Goal: Task Accomplishment & Management: Manage account settings

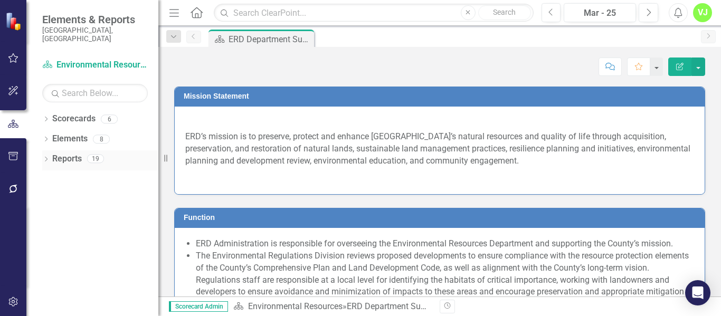
click at [45, 157] on icon "Dropdown" at bounding box center [45, 160] width 7 height 6
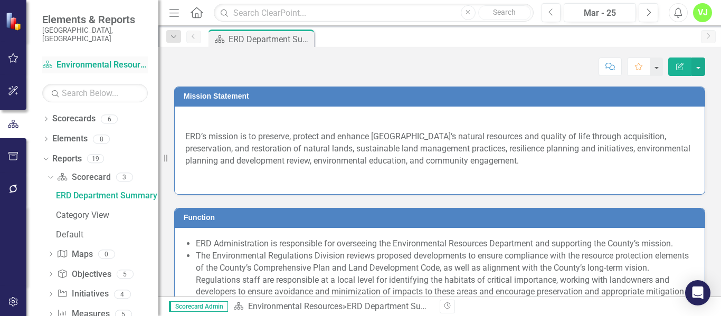
click at [80, 59] on link "Scorecard Environmental Resources" at bounding box center [95, 65] width 106 height 12
click at [48, 117] on icon "Dropdown" at bounding box center [45, 120] width 7 height 6
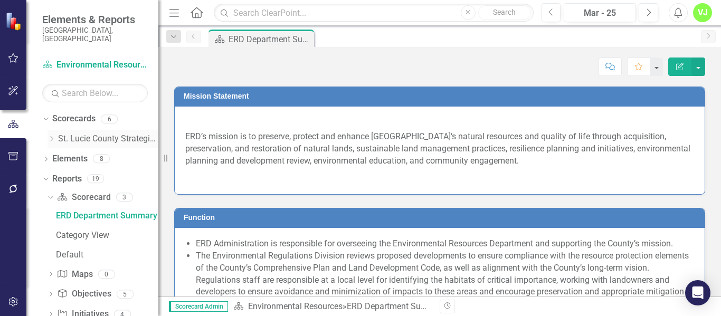
click at [51, 136] on icon "Dropdown" at bounding box center [52, 139] width 8 height 6
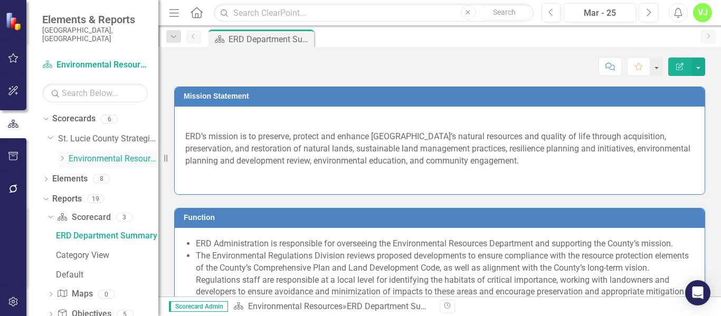
click at [61, 155] on icon "Dropdown" at bounding box center [62, 158] width 8 height 6
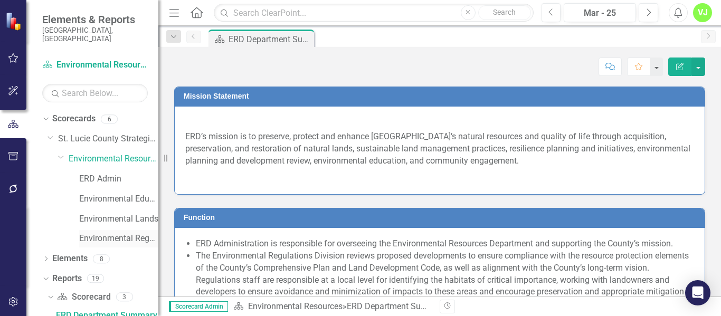
click at [125, 233] on link "Environmental Regulations" at bounding box center [118, 239] width 79 height 12
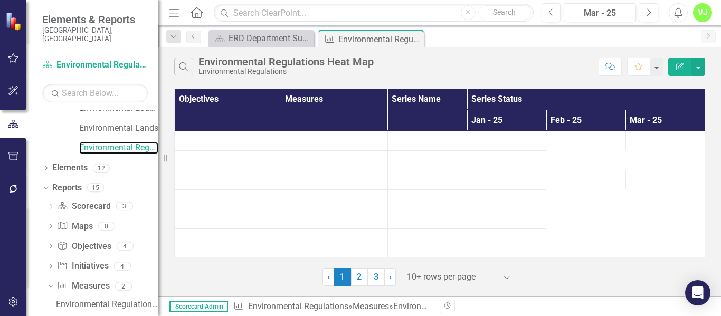
scroll to position [99, 0]
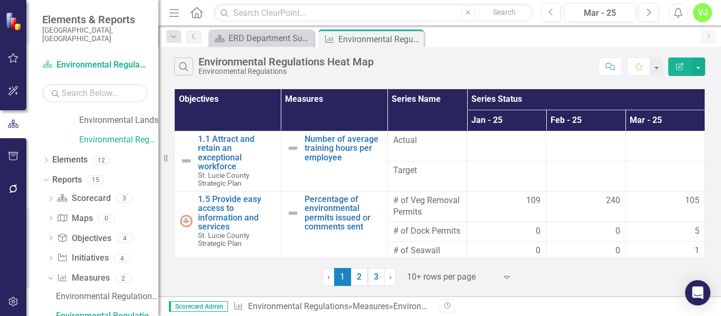
click at [679, 66] on icon "Edit Report" at bounding box center [680, 66] width 10 height 7
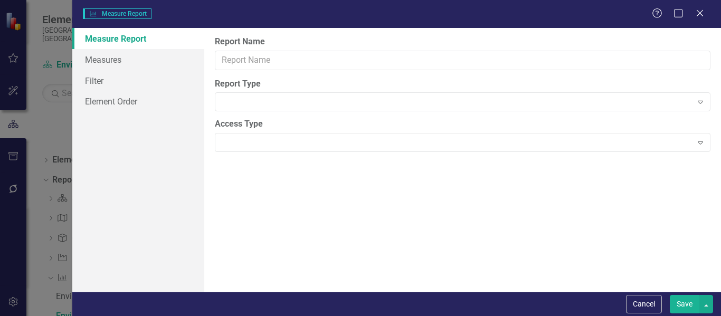
type input "Environmental Regulations Heat Map"
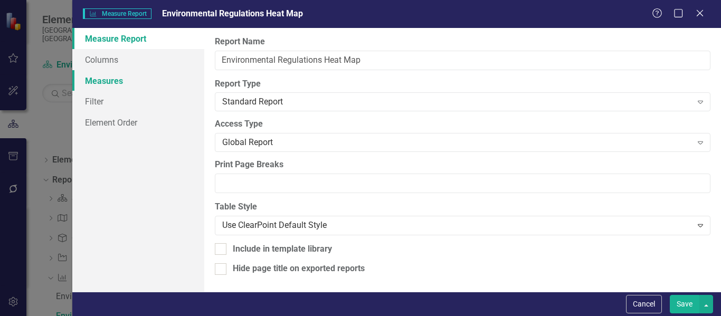
click at [114, 86] on link "Measures" at bounding box center [138, 80] width 132 height 21
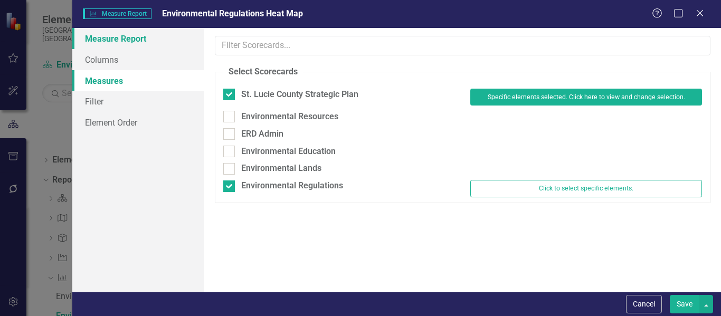
click at [113, 35] on link "Measure Report" at bounding box center [138, 38] width 132 height 21
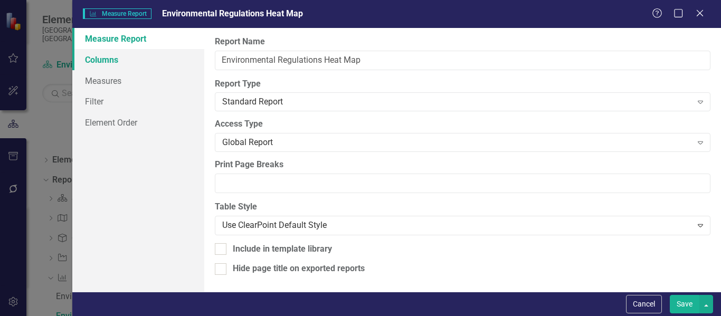
click at [107, 58] on link "Columns" at bounding box center [138, 59] width 132 height 21
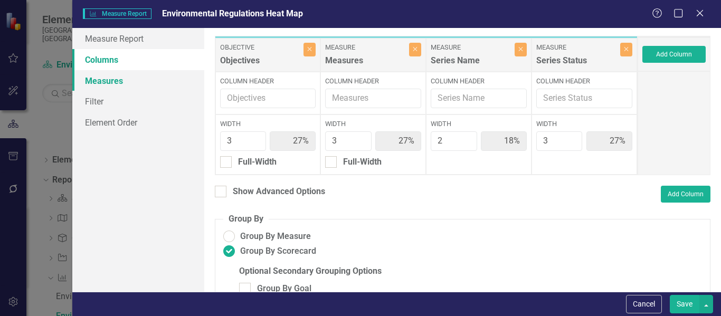
click at [106, 80] on link "Measures" at bounding box center [138, 80] width 132 height 21
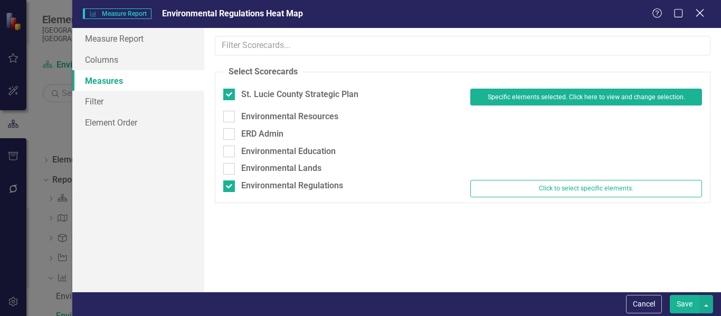
click at [702, 16] on icon "Close" at bounding box center [699, 13] width 13 height 10
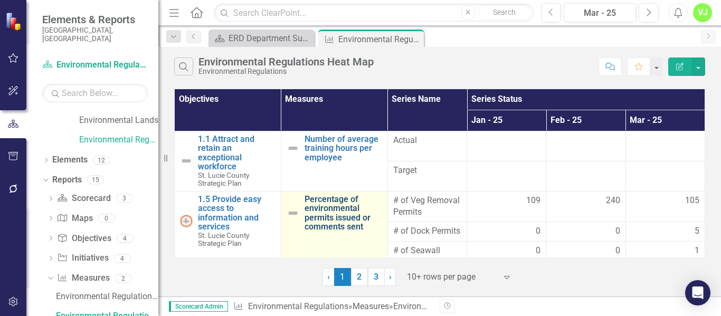
click at [330, 206] on link "Percentage of environmental permits issued or comments sent" at bounding box center [344, 213] width 78 height 37
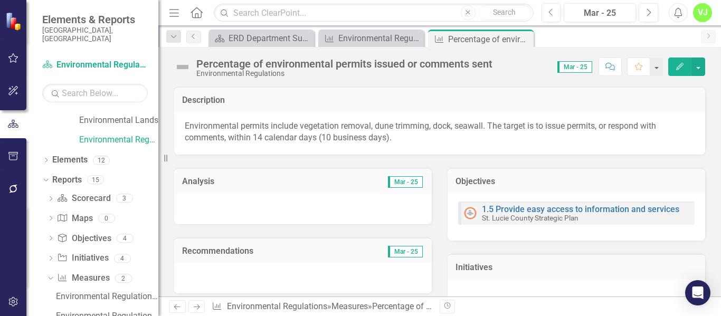
click at [674, 65] on button "Edit" at bounding box center [680, 67] width 23 height 18
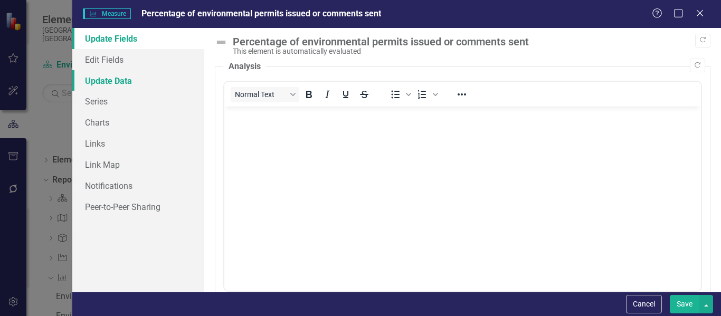
click at [110, 81] on link "Update Data" at bounding box center [138, 80] width 132 height 21
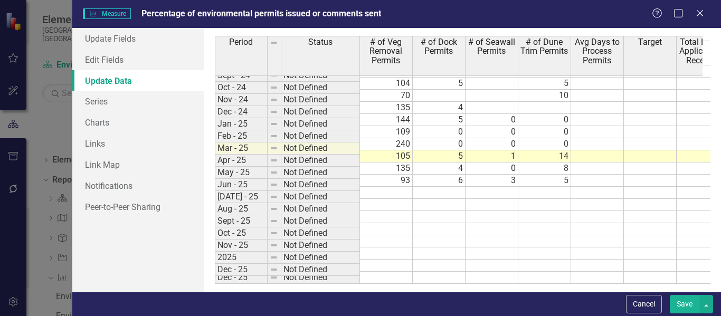
click at [405, 187] on td at bounding box center [386, 193] width 53 height 12
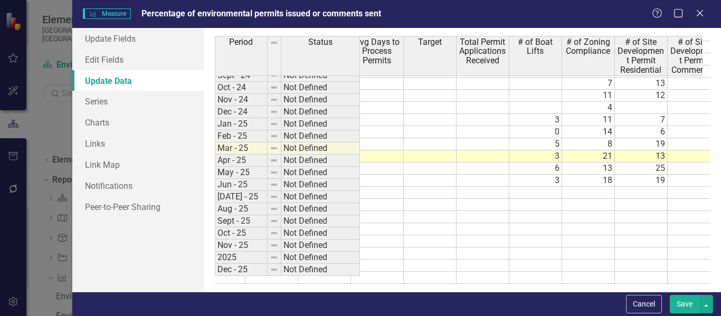
scroll to position [0, 218]
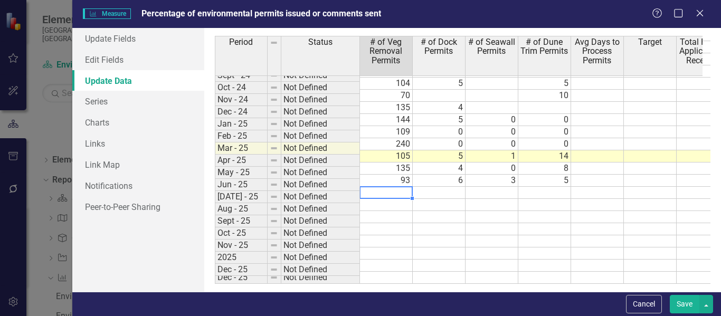
click at [385, 187] on td at bounding box center [386, 193] width 53 height 12
type textarea "93"
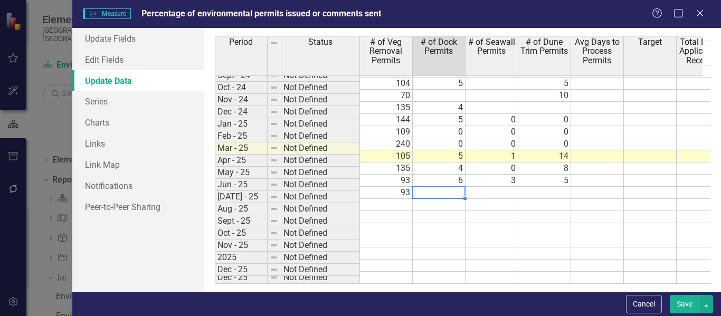
type textarea "6"
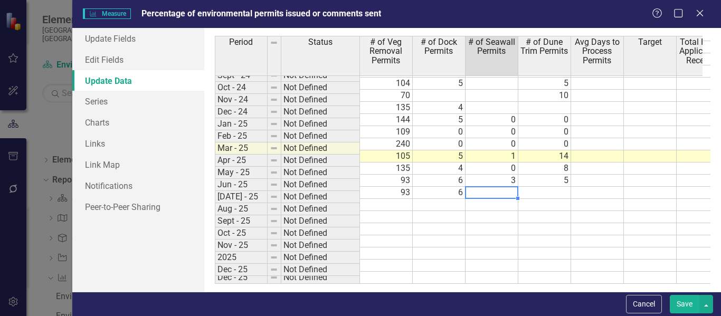
type textarea "3"
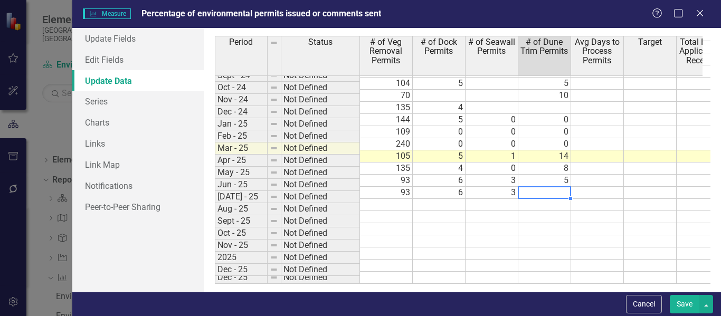
type textarea "5"
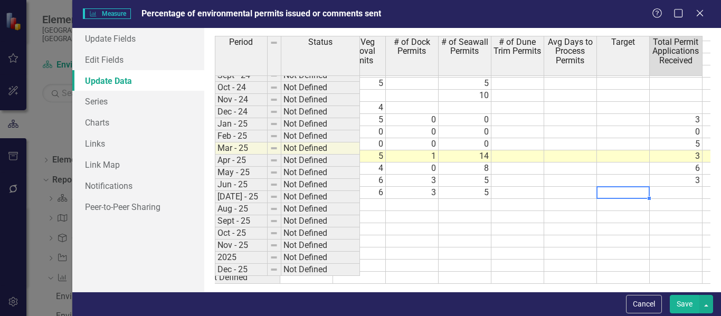
scroll to position [0, 80]
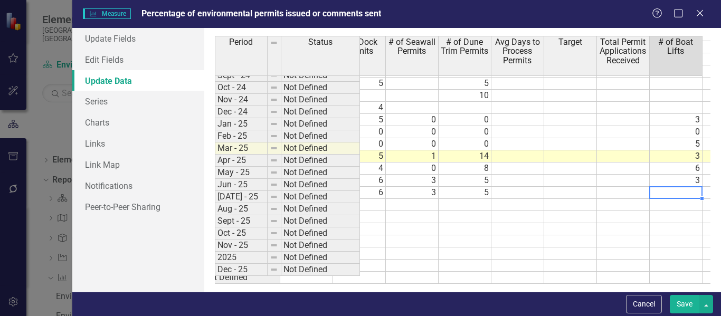
type textarea "3"
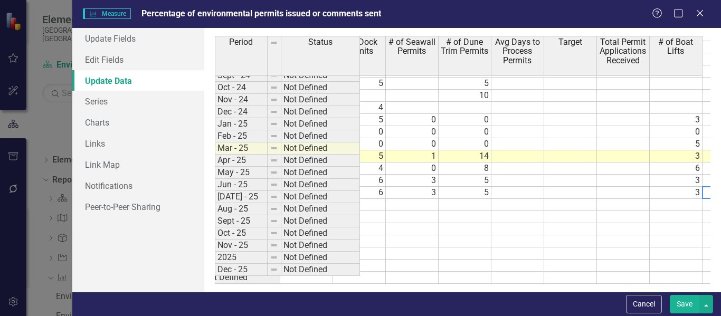
scroll to position [0, 133]
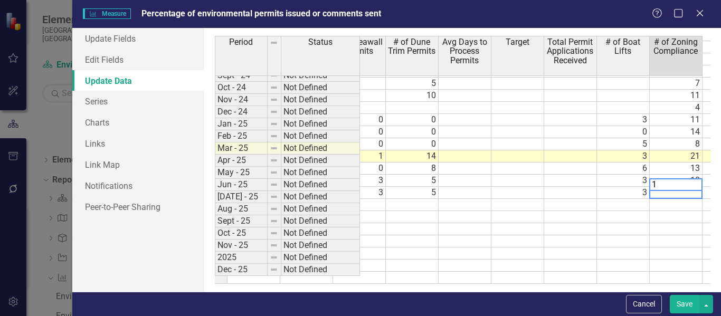
type textarea "18"
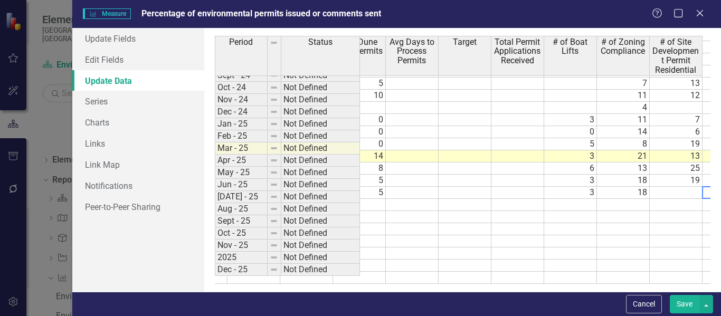
scroll to position [0, 238]
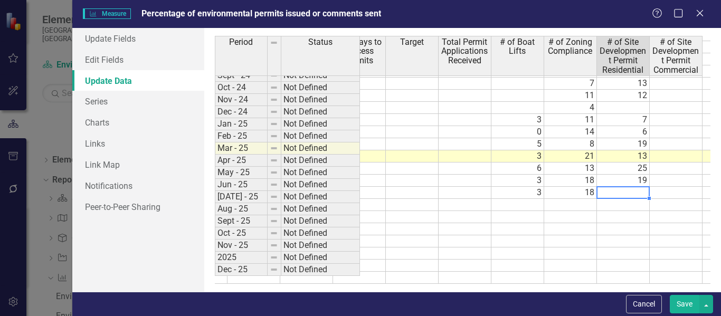
click at [639, 187] on td at bounding box center [623, 193] width 53 height 12
click at [632, 199] on td at bounding box center [623, 205] width 53 height 12
click at [606, 199] on td at bounding box center [623, 205] width 53 height 12
click at [614, 212] on td at bounding box center [623, 217] width 53 height 12
click at [630, 223] on td at bounding box center [623, 229] width 53 height 12
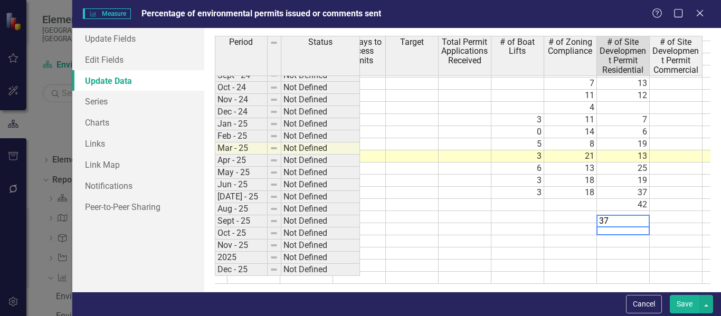
click at [628, 236] on td at bounding box center [623, 242] width 53 height 12
click at [630, 211] on td at bounding box center [623, 217] width 53 height 12
click at [628, 223] on td "37" at bounding box center [623, 229] width 53 height 12
type textarea "40"
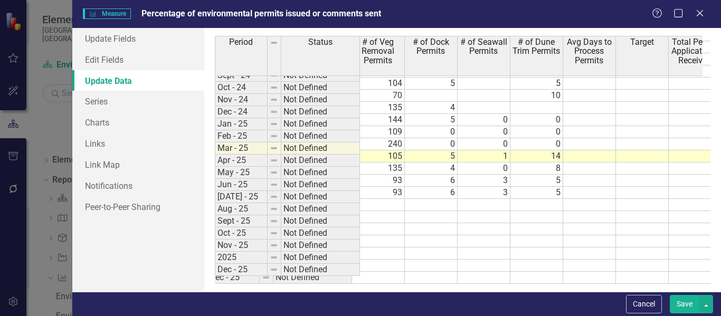
scroll to position [0, 0]
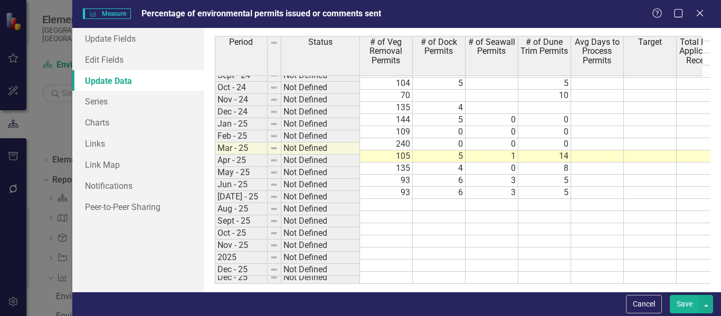
click at [393, 175] on td "93" at bounding box center [386, 181] width 53 height 12
click at [445, 175] on td "6" at bounding box center [439, 181] width 53 height 12
click at [513, 175] on td "3" at bounding box center [492, 181] width 53 height 12
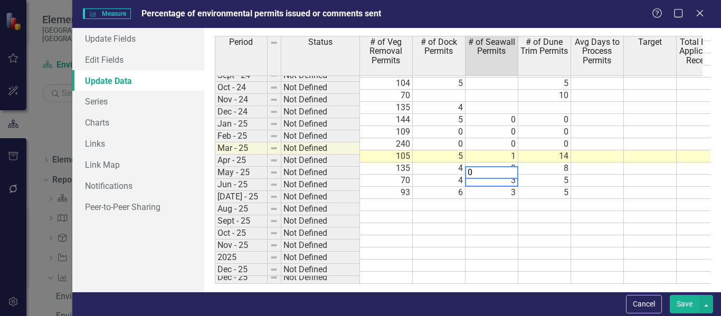
click at [559, 175] on td "5" at bounding box center [545, 181] width 53 height 12
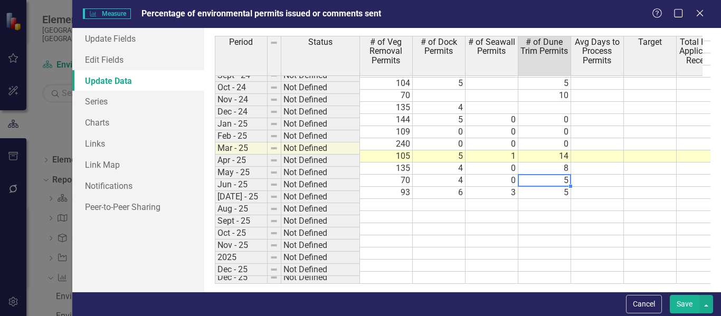
type textarea "5"
click at [215, 191] on div "Period Status # of Veg Removal Permits # of Dock Permits # of Seawall Permits #…" at bounding box center [215, 87] width 0 height 393
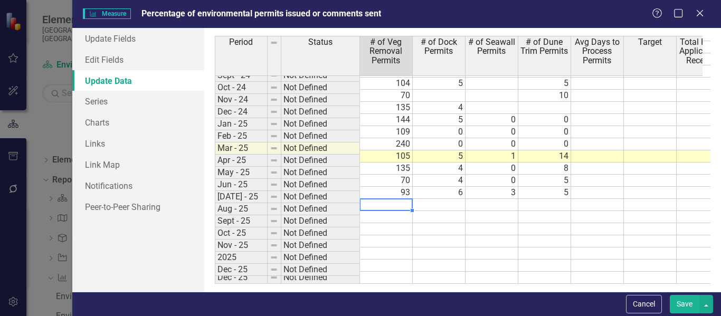
click at [392, 199] on td at bounding box center [386, 205] width 53 height 12
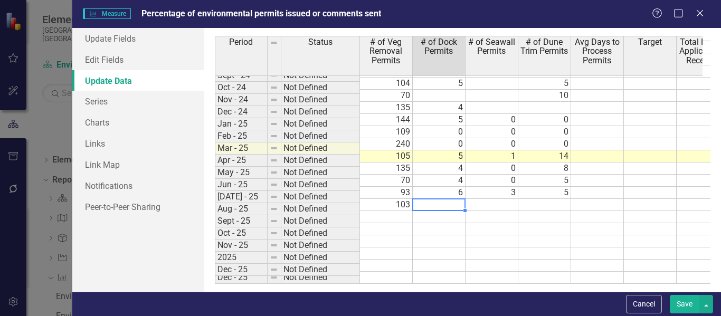
click at [441, 199] on td at bounding box center [439, 205] width 53 height 12
type textarea "5"
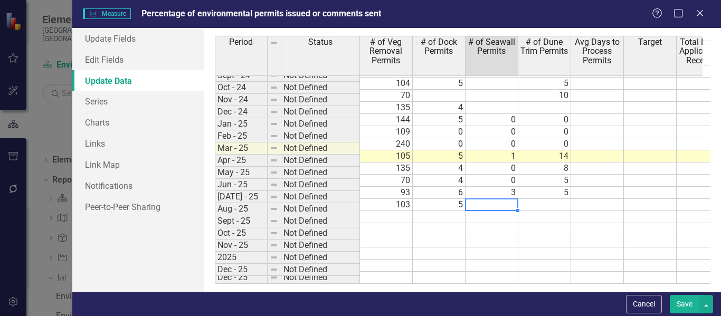
type textarea "4"
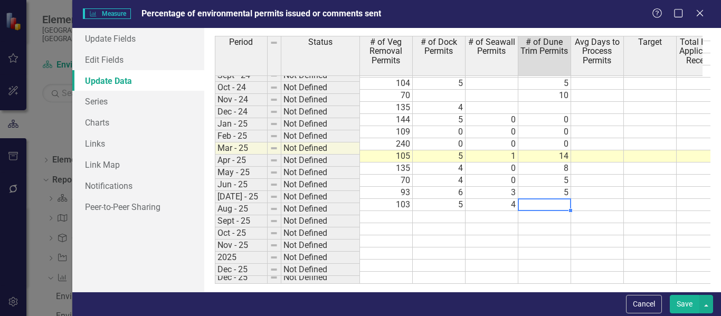
type textarea "2"
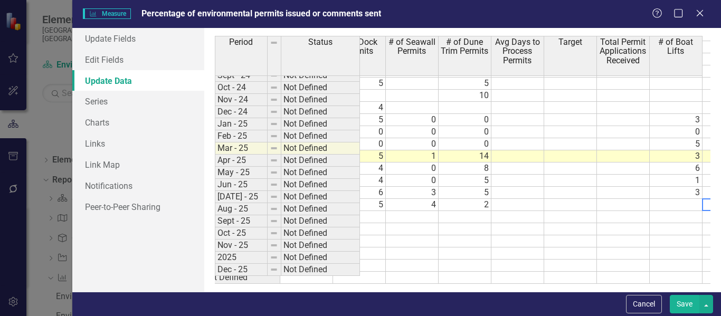
scroll to position [0, 133]
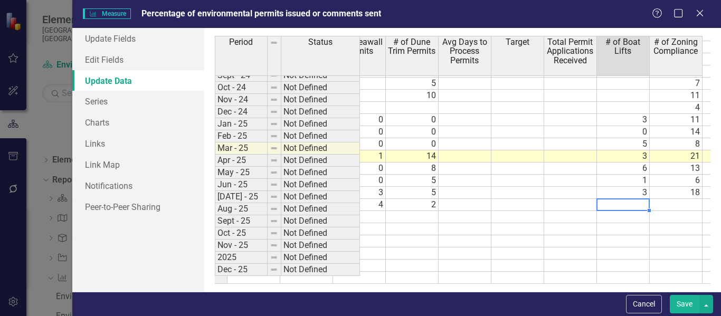
type textarea "1"
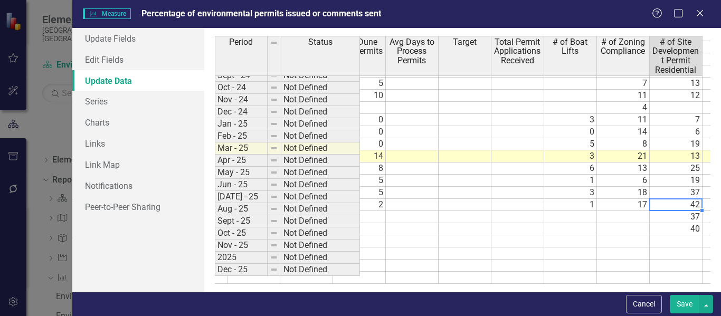
scroll to position [0, 0]
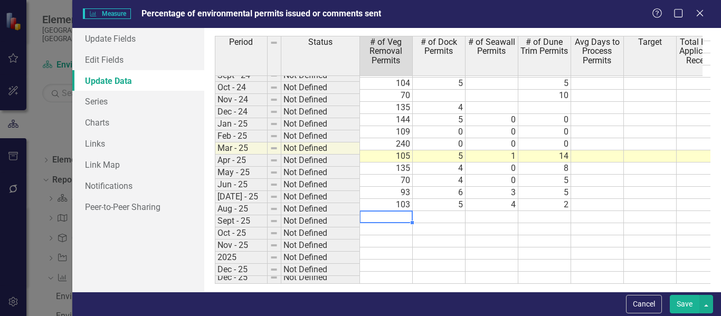
click at [394, 211] on td at bounding box center [386, 217] width 53 height 12
click at [398, 224] on td at bounding box center [386, 229] width 53 height 12
type textarea "81"
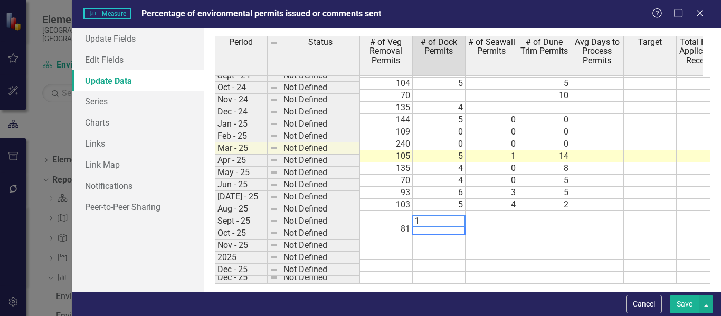
type textarea "10"
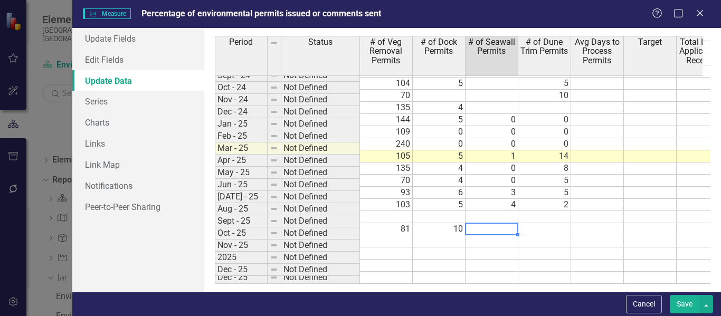
type textarea "0"
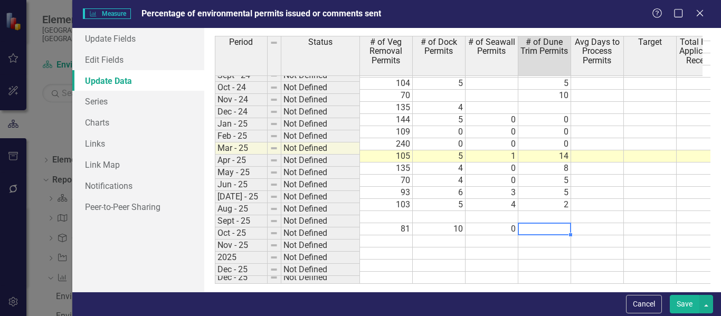
type textarea "3"
type textarea "2"
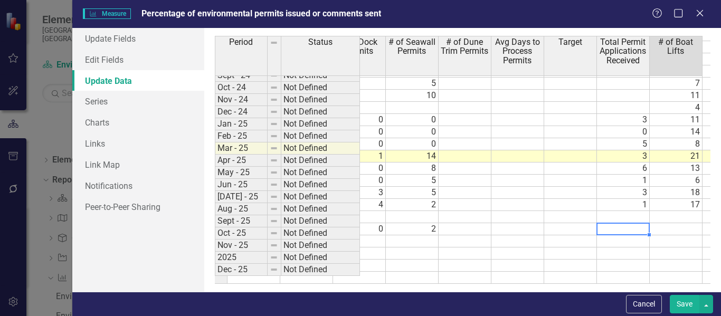
scroll to position [0, 133]
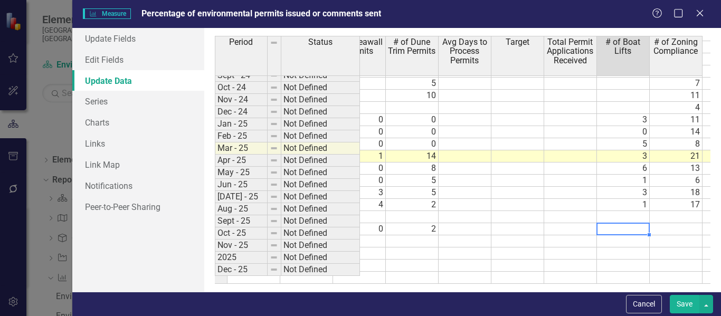
type textarea "5"
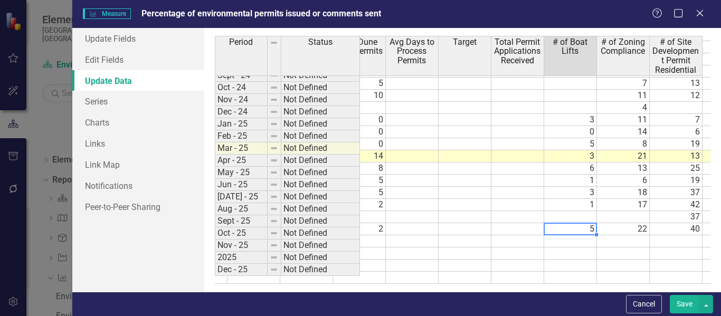
scroll to position [0, 0]
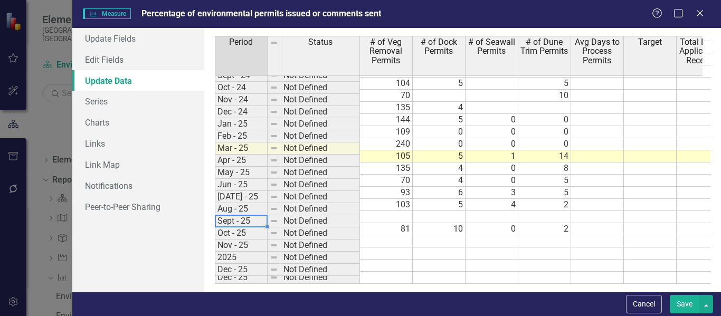
click at [406, 211] on td at bounding box center [386, 217] width 53 height 12
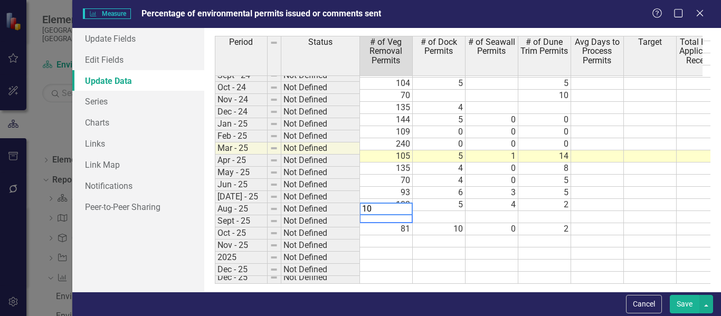
type textarea "103"
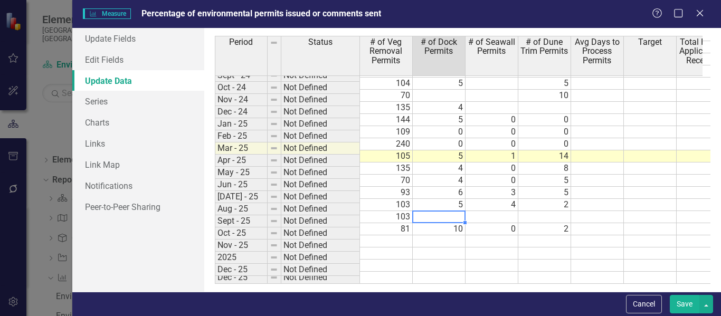
type textarea "5"
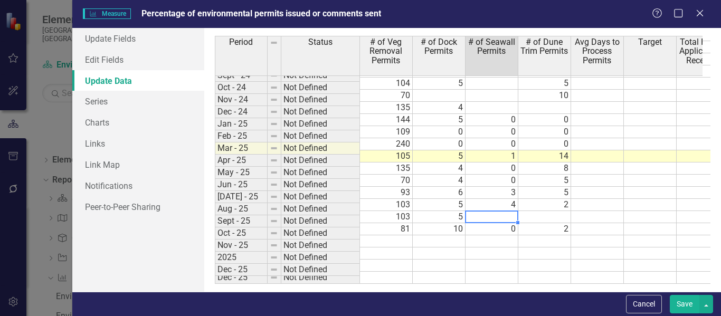
type textarea "4"
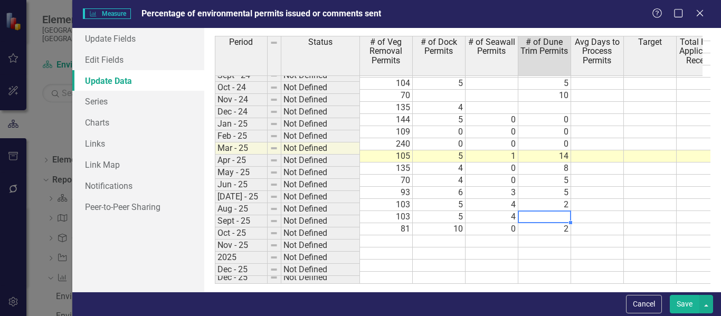
type textarea "2"
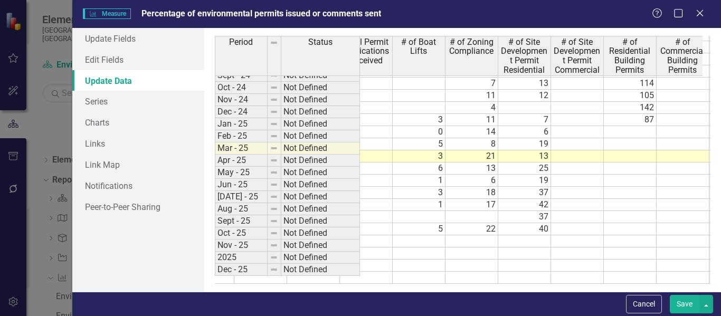
scroll to position [0, 346]
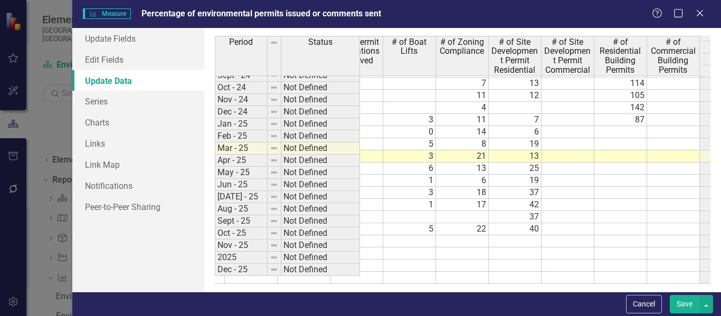
click at [430, 211] on td at bounding box center [409, 217] width 53 height 12
type textarea "1"
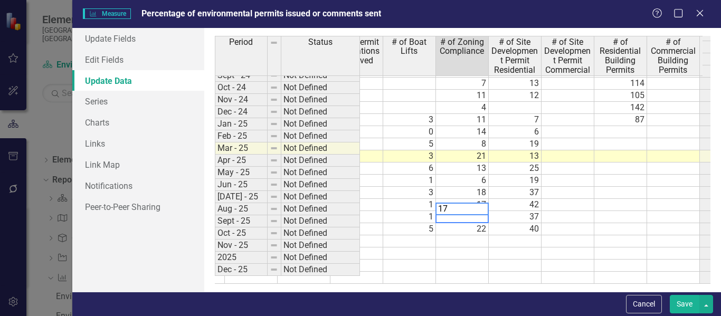
click at [420, 213] on td "1" at bounding box center [409, 217] width 53 height 12
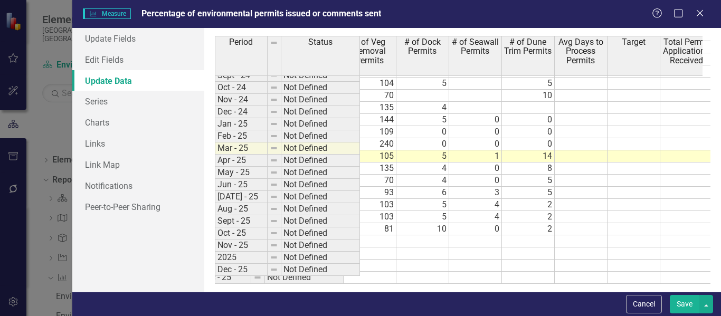
scroll to position [0, 0]
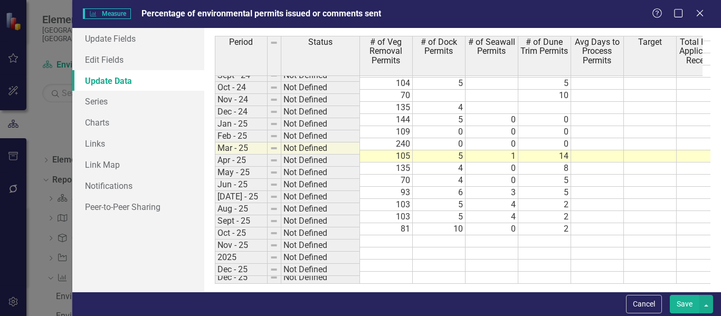
click at [380, 200] on td "103" at bounding box center [386, 205] width 53 height 12
click at [386, 199] on td "103" at bounding box center [386, 205] width 53 height 12
type textarea "4"
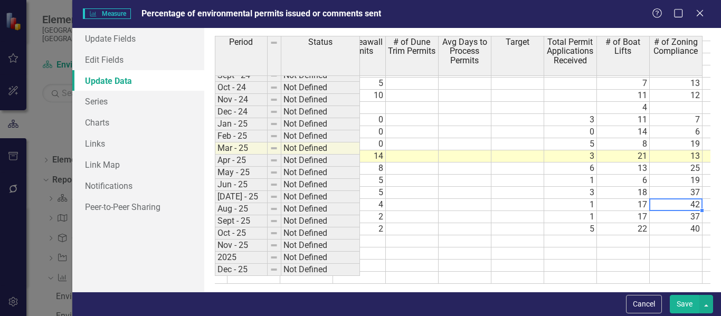
scroll to position [0, 185]
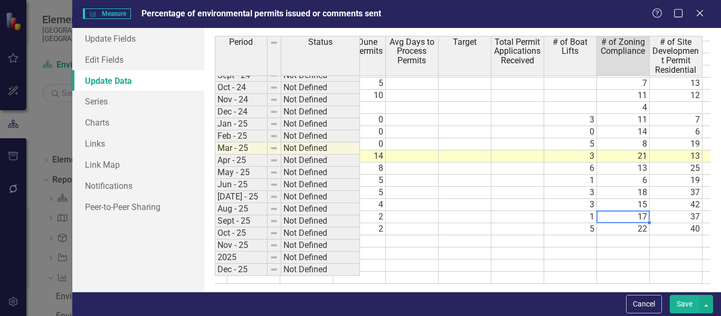
type textarea "17"
click at [534, 199] on td at bounding box center [518, 205] width 53 height 12
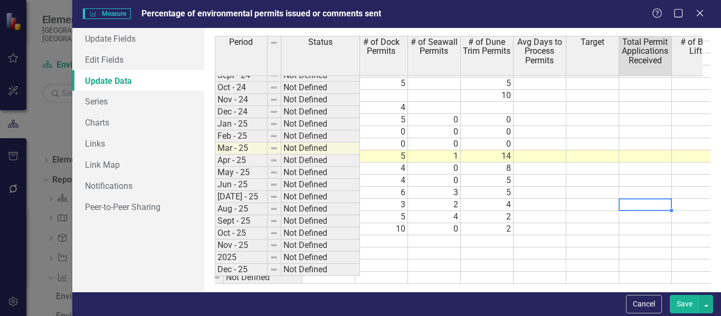
scroll to position [541, 27]
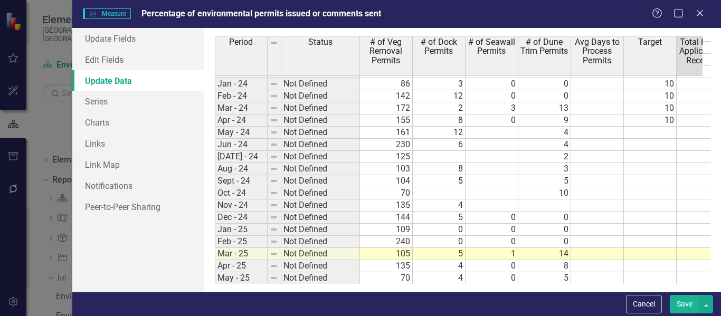
scroll to position [541, 0]
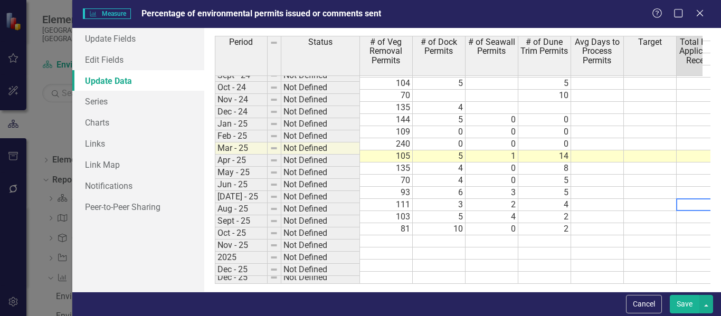
click at [682, 305] on button "Save" at bounding box center [685, 304] width 30 height 18
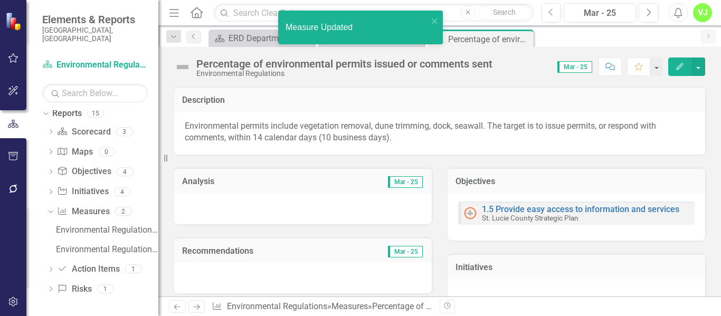
scroll to position [57, 0]
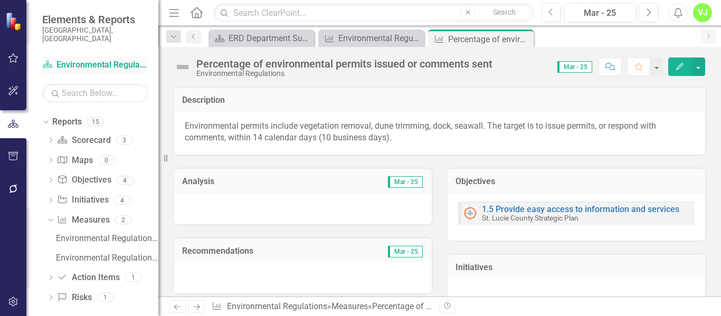
click at [74, 59] on link "Scorecard Environmental Regulations" at bounding box center [95, 65] width 106 height 12
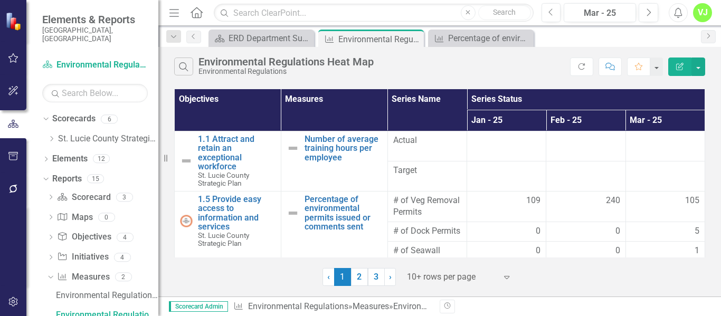
click at [657, 119] on th "Mar - 25" at bounding box center [665, 120] width 79 height 21
click at [390, 281] on span "›" at bounding box center [390, 277] width 3 height 10
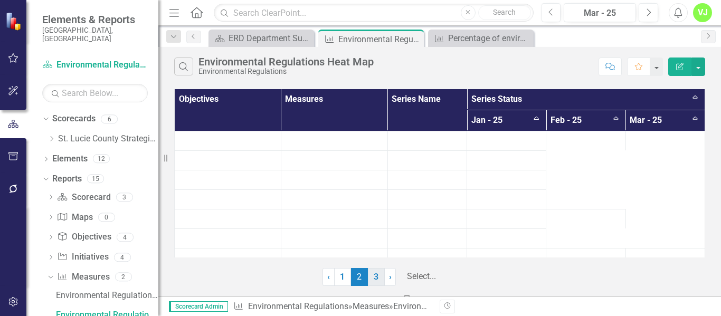
click at [437, 284] on div at bounding box center [460, 277] width 106 height 14
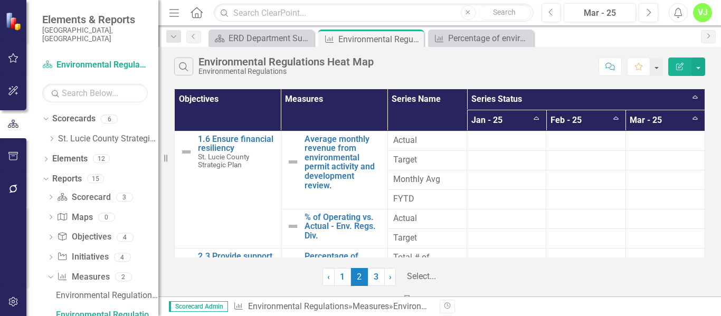
click at [572, 191] on td at bounding box center [586, 200] width 79 height 20
click at [80, 133] on link "St. Lucie County Strategic Plan" at bounding box center [108, 139] width 100 height 12
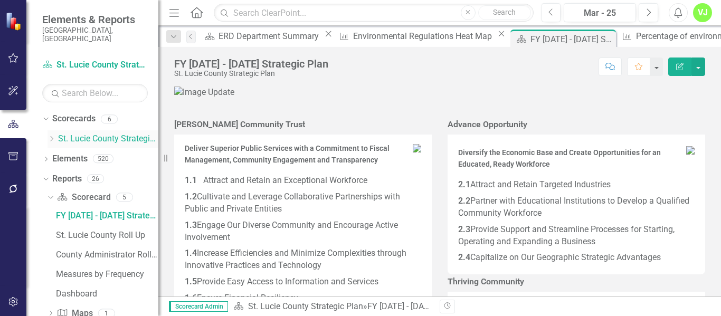
click at [55, 136] on icon "Dropdown" at bounding box center [52, 139] width 8 height 6
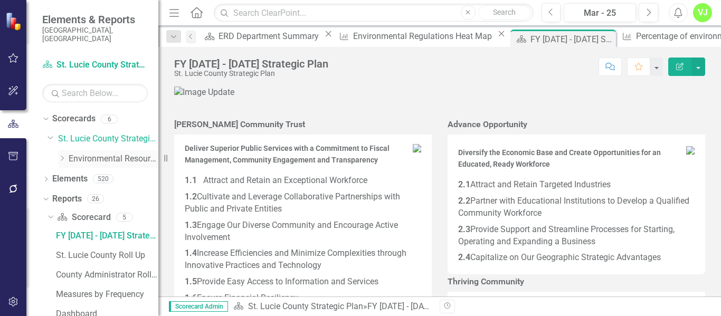
click at [62, 155] on icon "Dropdown" at bounding box center [62, 158] width 8 height 6
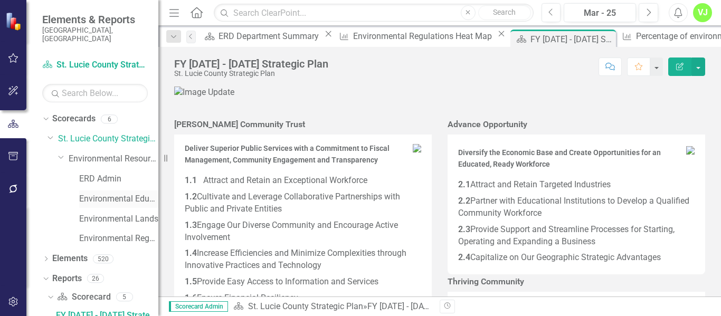
click at [98, 193] on link "Environmental Education" at bounding box center [118, 199] width 79 height 12
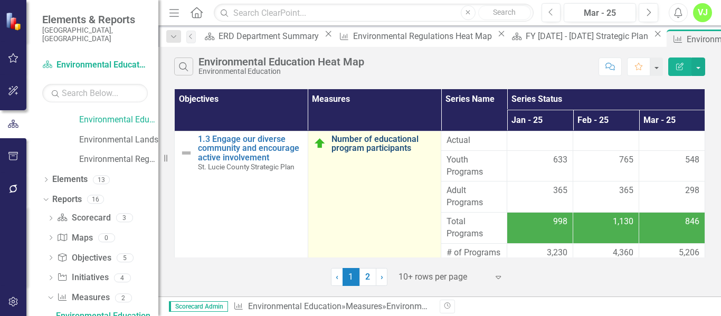
click at [332, 153] on link "Number of educational program participants" at bounding box center [384, 144] width 105 height 18
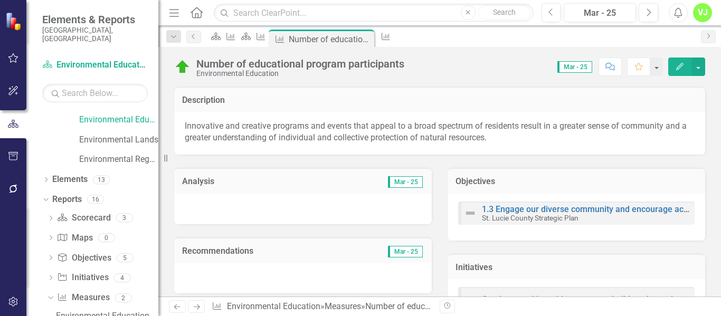
click at [681, 70] on icon "Edit" at bounding box center [680, 66] width 10 height 7
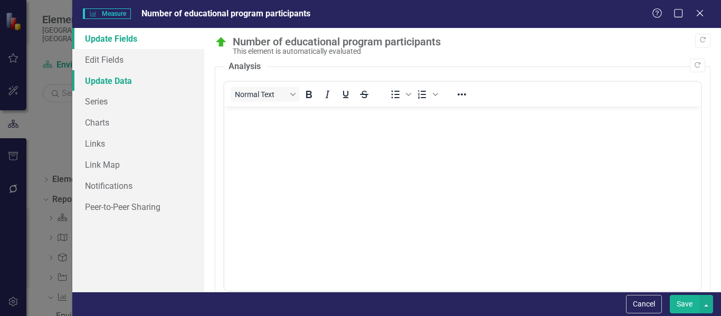
click at [114, 84] on link "Update Data" at bounding box center [138, 80] width 132 height 21
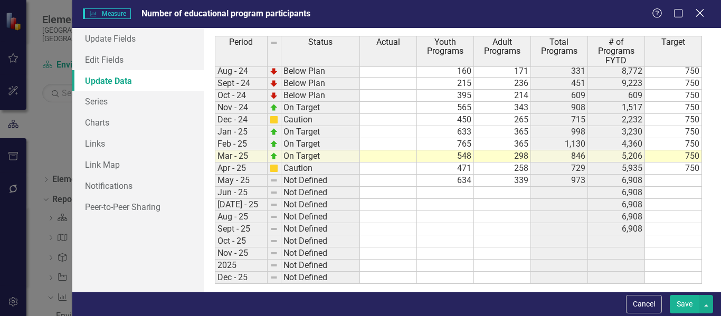
click at [694, 16] on icon "Close" at bounding box center [699, 13] width 13 height 10
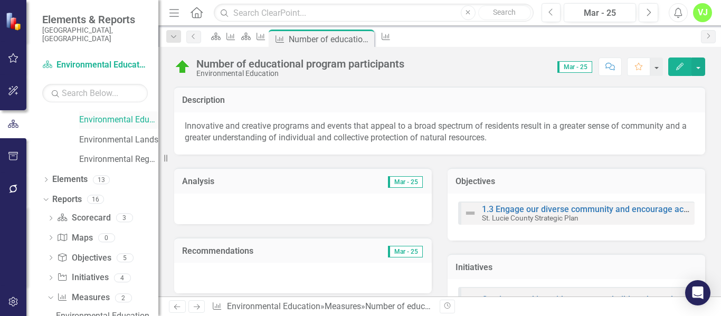
click at [111, 114] on link "Environmental Education" at bounding box center [118, 120] width 79 height 12
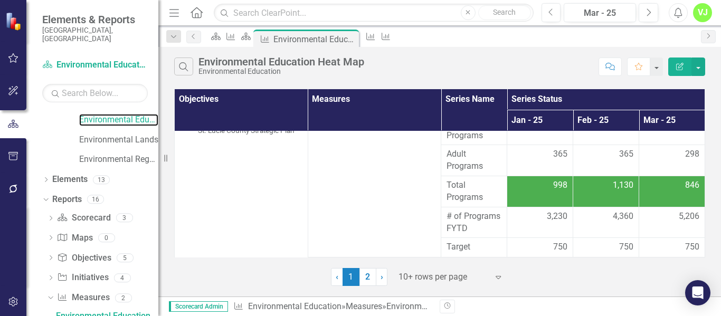
scroll to position [106, 0]
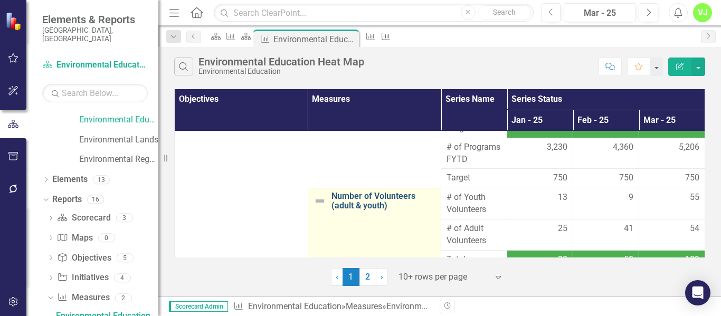
click at [332, 192] on link "Number of Volunteers (adult & youth)" at bounding box center [384, 201] width 105 height 18
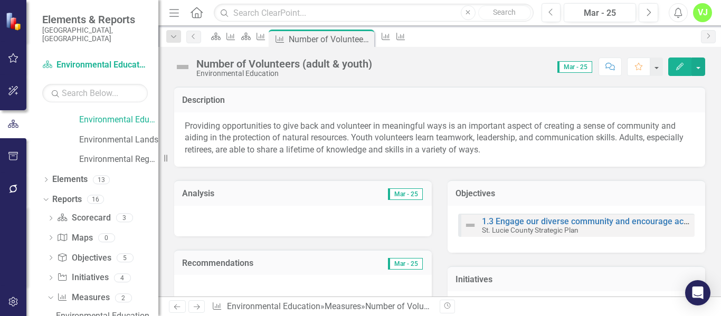
click at [677, 64] on icon "Edit" at bounding box center [680, 66] width 10 height 7
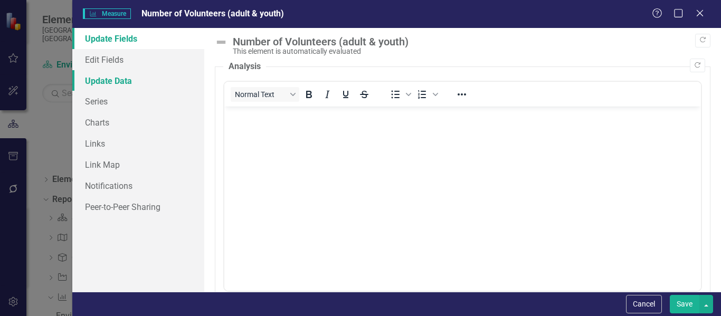
click at [118, 82] on link "Update Data" at bounding box center [138, 80] width 132 height 21
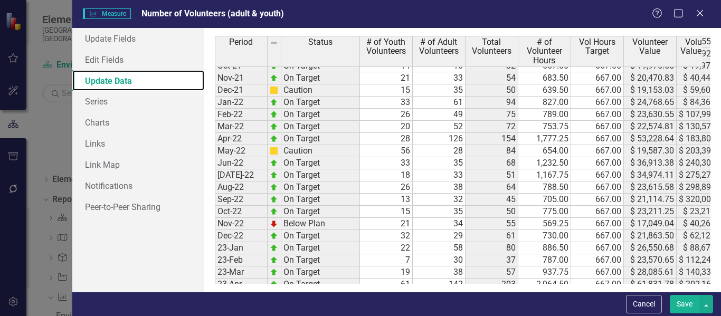
scroll to position [211, 0]
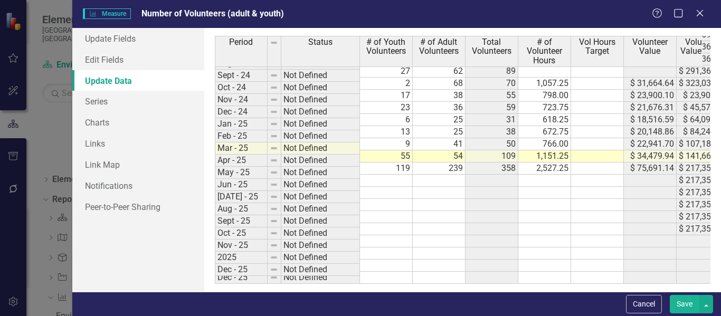
click at [398, 175] on td at bounding box center [386, 181] width 53 height 12
click at [394, 187] on td at bounding box center [386, 193] width 53 height 12
type textarea "26"
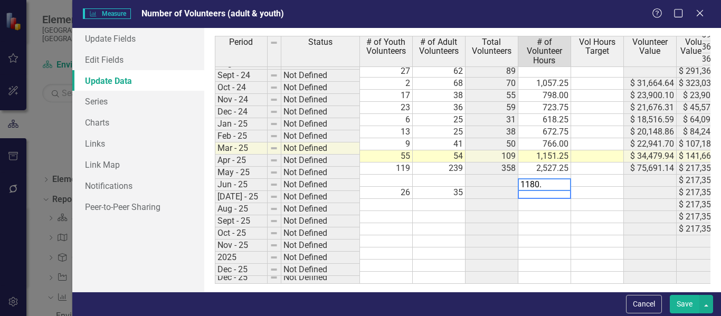
type textarea "1180.5"
click at [685, 303] on button "Save" at bounding box center [685, 304] width 30 height 18
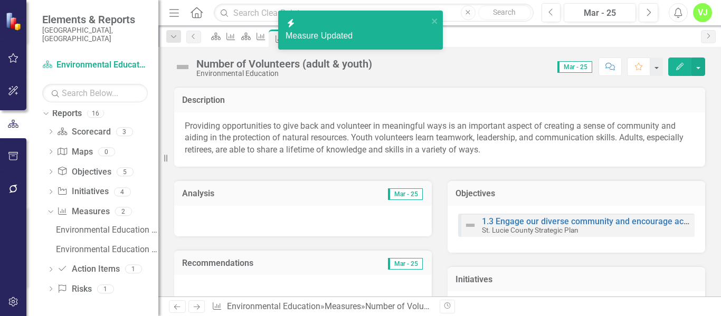
scroll to position [57, 0]
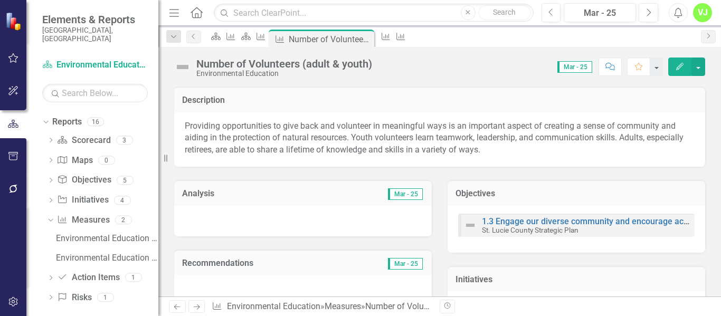
click at [682, 67] on icon "Edit" at bounding box center [680, 66] width 10 height 7
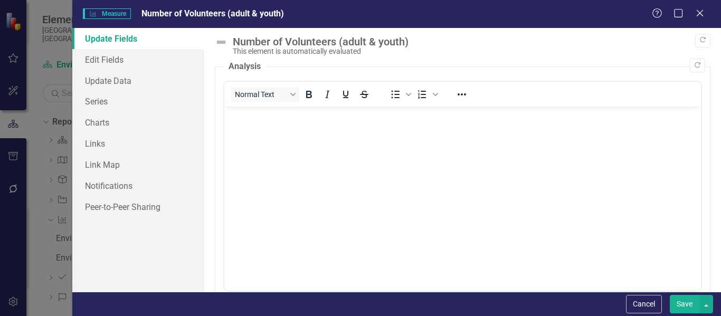
scroll to position [0, 0]
click at [119, 80] on link "Update Data" at bounding box center [138, 80] width 132 height 21
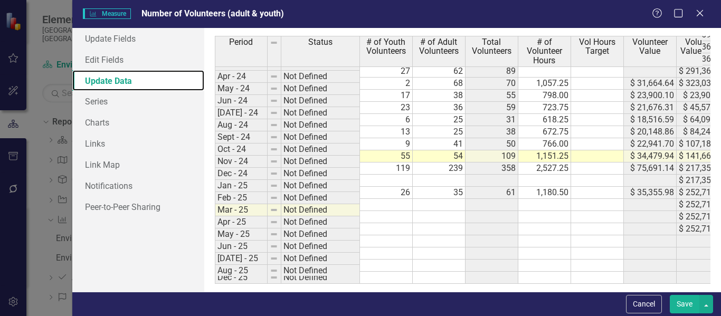
scroll to position [532, 0]
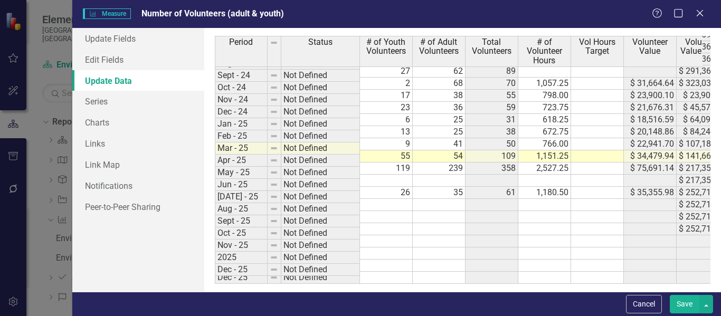
click at [399, 199] on td at bounding box center [386, 205] width 53 height 12
click at [389, 199] on td at bounding box center [386, 205] width 53 height 12
type textarea "25"
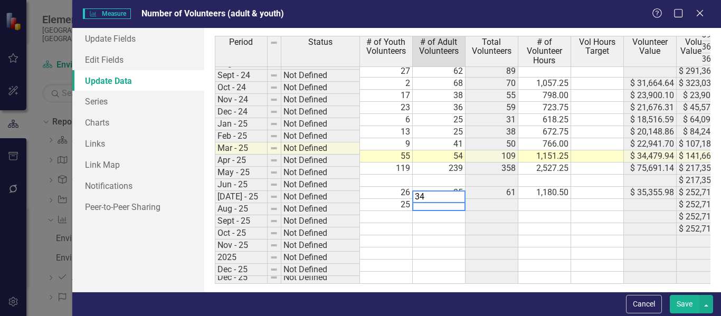
type textarea "34"
click at [549, 199] on td at bounding box center [545, 205] width 53 height 12
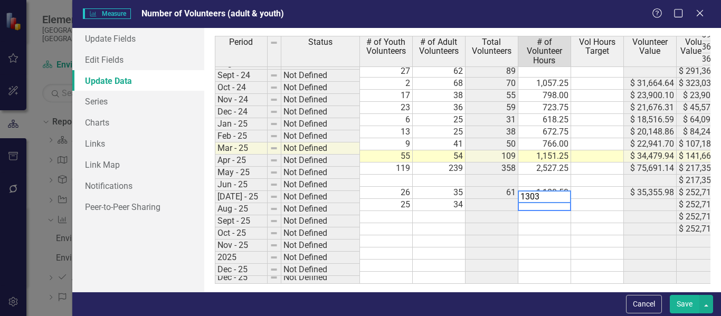
type textarea "1303"
click at [588, 213] on td at bounding box center [597, 217] width 53 height 12
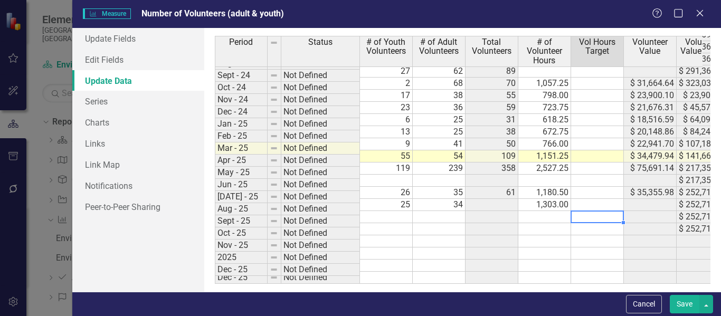
click at [397, 211] on td at bounding box center [386, 217] width 53 height 12
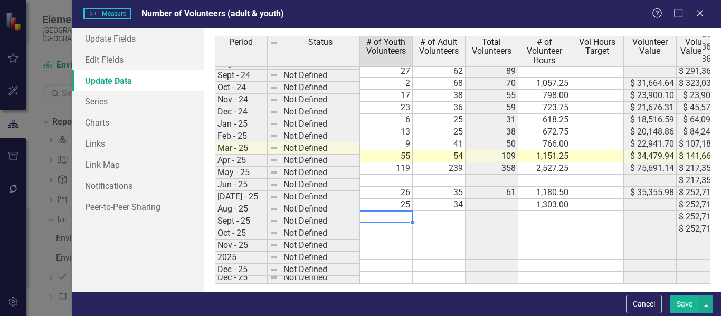
type textarea "12"
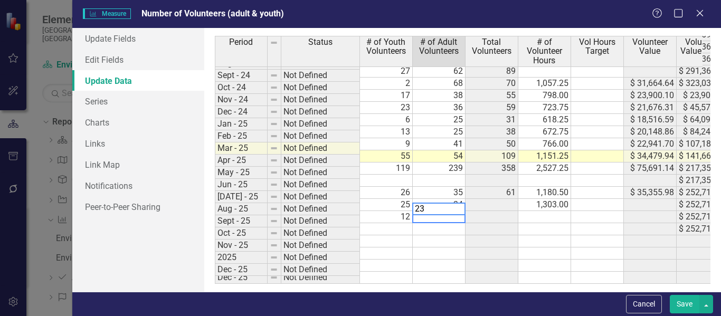
type textarea "23"
click at [547, 211] on td at bounding box center [545, 217] width 53 height 12
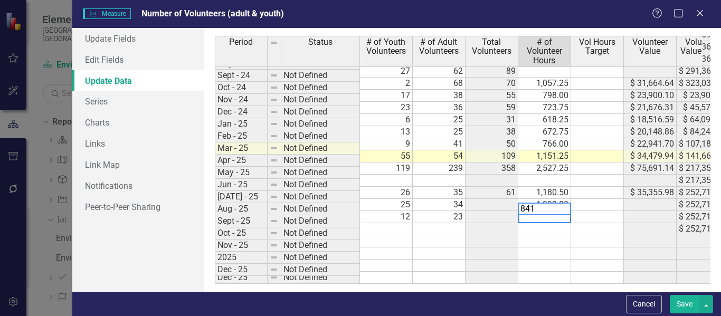
type textarea "841"
click at [390, 223] on td at bounding box center [386, 229] width 53 height 12
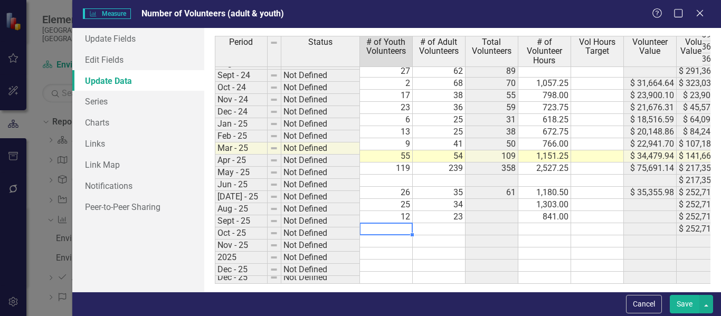
click at [394, 224] on td at bounding box center [386, 229] width 53 height 12
type textarea "20"
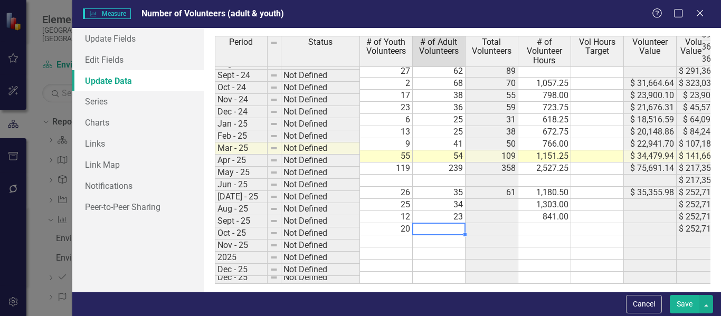
click at [450, 223] on td at bounding box center [439, 229] width 53 height 12
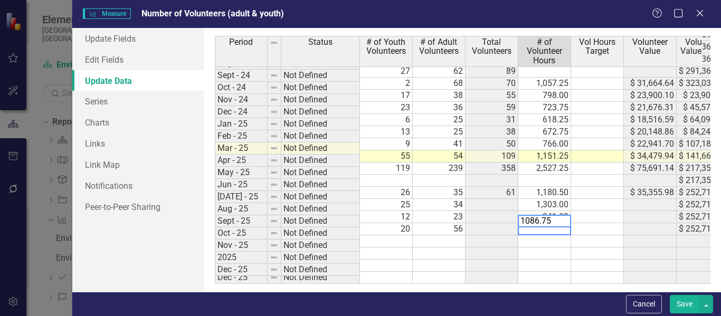
type textarea "1086.75"
click at [432, 236] on td at bounding box center [439, 242] width 53 height 12
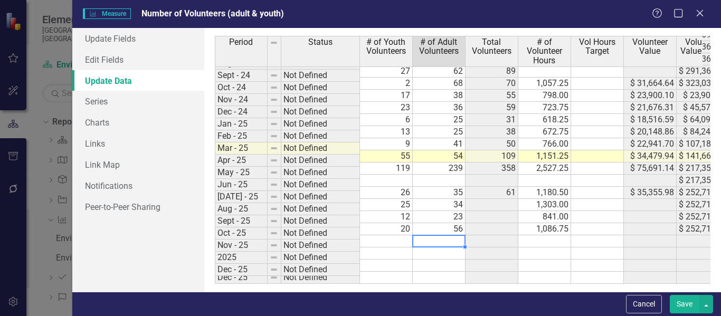
click at [691, 304] on button "Save" at bounding box center [685, 304] width 30 height 18
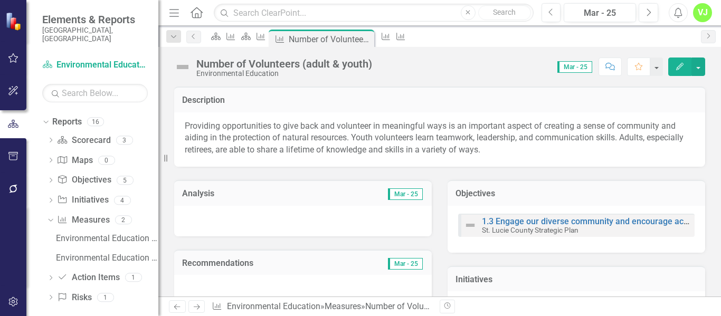
click at [680, 68] on icon "button" at bounding box center [679, 66] width 7 height 7
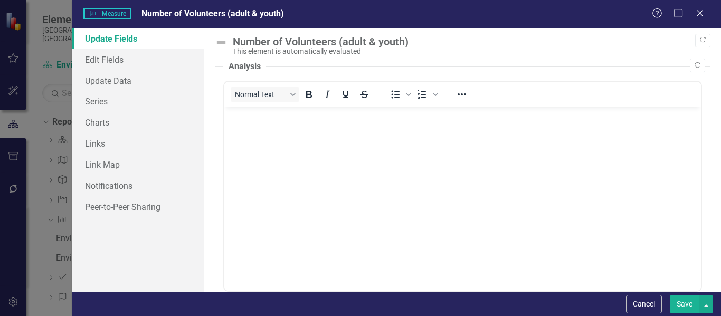
scroll to position [0, 0]
click at [101, 79] on link "Update Data" at bounding box center [138, 80] width 132 height 21
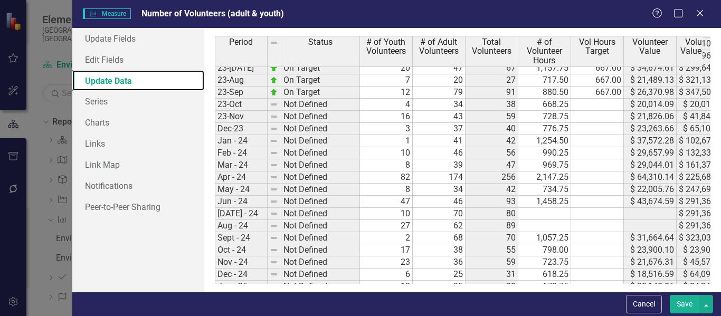
scroll to position [407, 0]
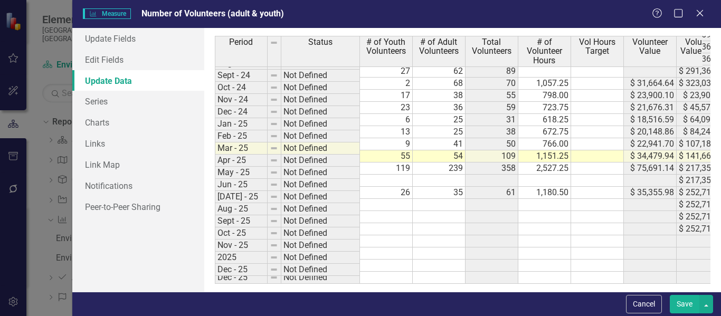
click at [548, 201] on tbody "23-May Below Plan 4 19 23 565.75 667.00 $ 16,944.21 $ 219,106.71 23-Jun On Targ…" at bounding box center [499, 83] width 568 height 401
click at [215, 227] on div "Period Status # of Youth Volunteers # of Adult Volunteers Total Volunteers # of…" at bounding box center [215, 86] width 0 height 396
click at [398, 223] on td at bounding box center [386, 229] width 53 height 12
type textarea "20"
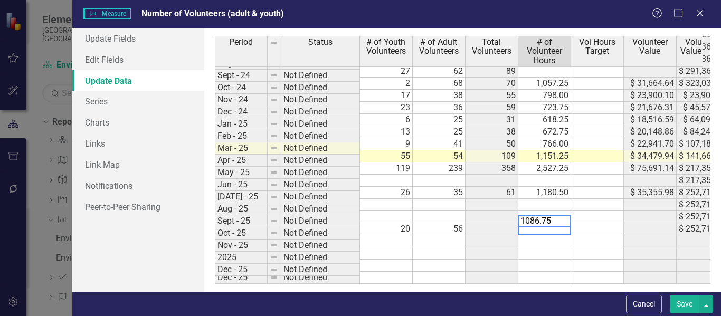
type textarea "1086.75"
click at [215, 240] on div "Period Status # of Youth Volunteers # of Adult Volunteers Total Volunteers # of…" at bounding box center [215, 86] width 0 height 396
click at [685, 300] on button "Save" at bounding box center [685, 304] width 30 height 18
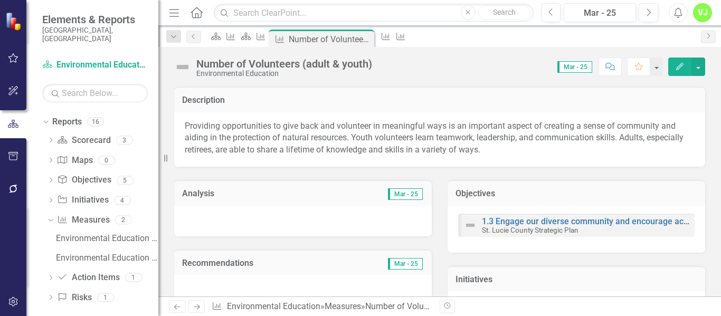
click at [678, 67] on icon "Edit" at bounding box center [680, 66] width 10 height 7
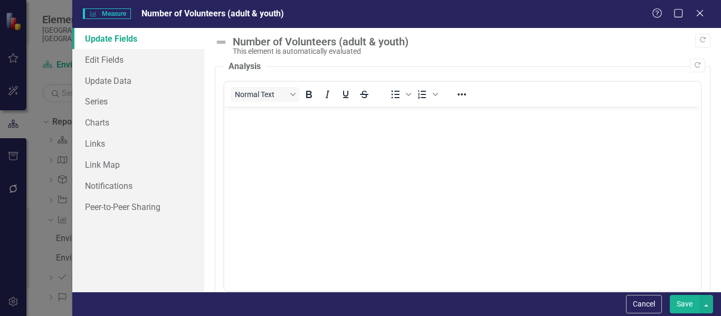
scroll to position [0, 0]
click at [84, 79] on link "Update Data" at bounding box center [138, 80] width 132 height 21
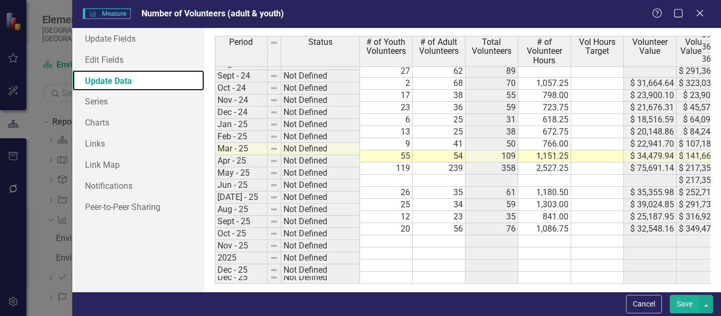
scroll to position [532, 0]
click at [556, 170] on tbody "Dec-22 On Target 32 29 61 730.00 667.00 $ 21,863.50 $ 62,123.79 23-Jan On Targe…" at bounding box center [499, 53] width 568 height 462
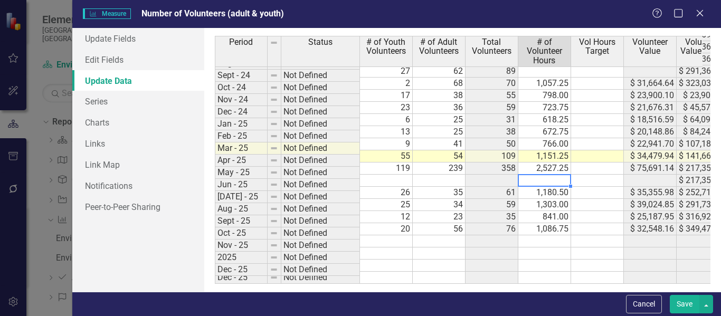
click at [394, 175] on td at bounding box center [386, 181] width 53 height 12
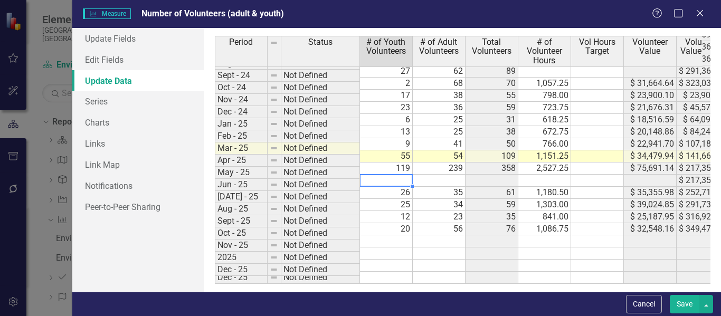
click at [398, 175] on td at bounding box center [386, 181] width 53 height 12
type textarea "27"
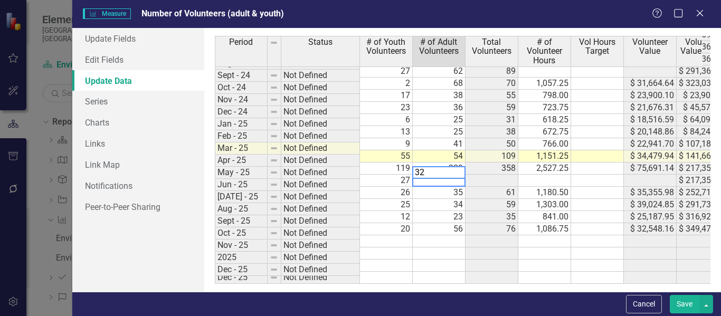
click at [215, 166] on div "Period Status # of Youth Volunteers # of Adult Volunteers Total Volunteers # of…" at bounding box center [215, 86] width 0 height 396
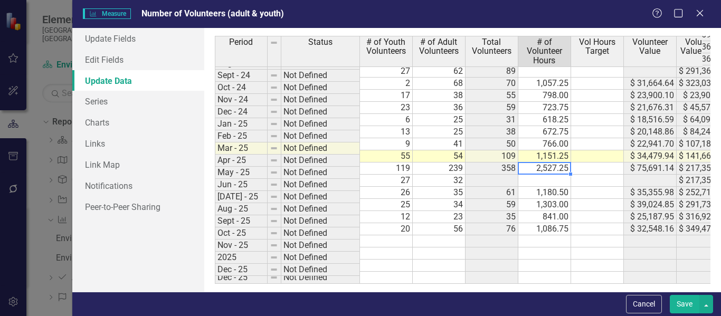
click at [556, 175] on td at bounding box center [545, 181] width 53 height 12
type textarea "902"
click at [556, 249] on td at bounding box center [545, 254] width 53 height 12
click at [683, 301] on button "Save" at bounding box center [685, 304] width 30 height 18
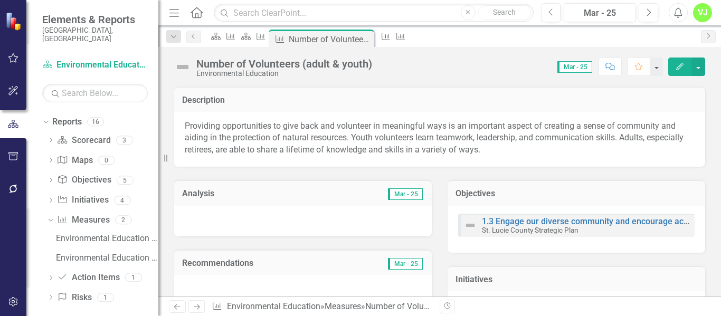
click at [679, 63] on icon "Edit" at bounding box center [680, 66] width 10 height 7
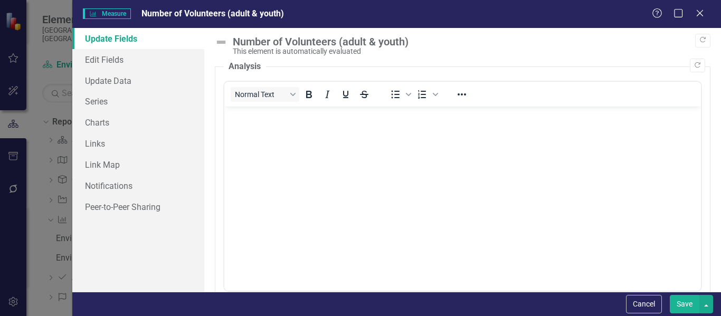
scroll to position [0, 0]
click at [115, 82] on link "Update Data" at bounding box center [138, 80] width 132 height 21
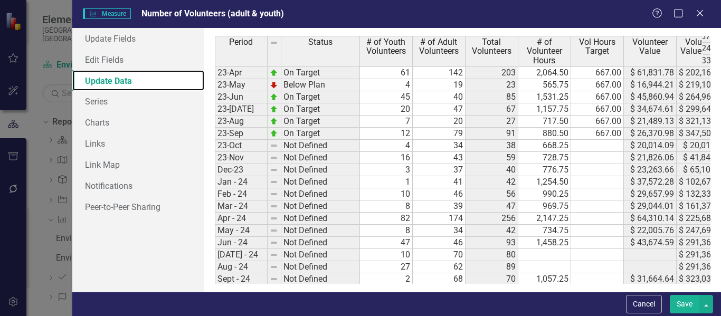
scroll to position [475, 0]
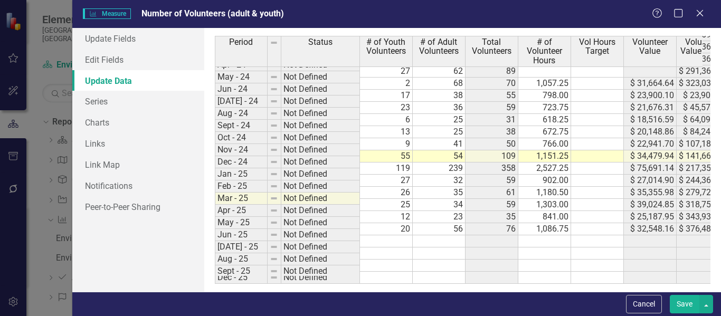
scroll to position [532, 0]
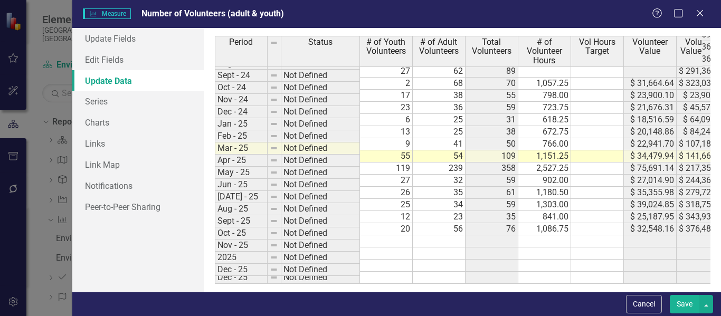
drag, startPoint x: 698, startPoint y: 8, endPoint x: 693, endPoint y: 10, distance: 5.5
click at [698, 9] on icon "Close" at bounding box center [700, 13] width 11 height 8
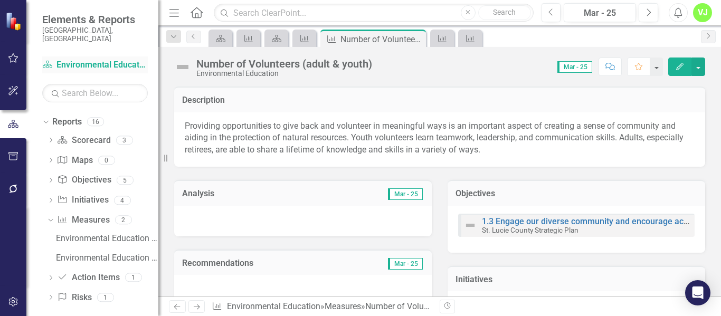
click at [69, 59] on link "Scorecard Environmental Education" at bounding box center [95, 65] width 106 height 12
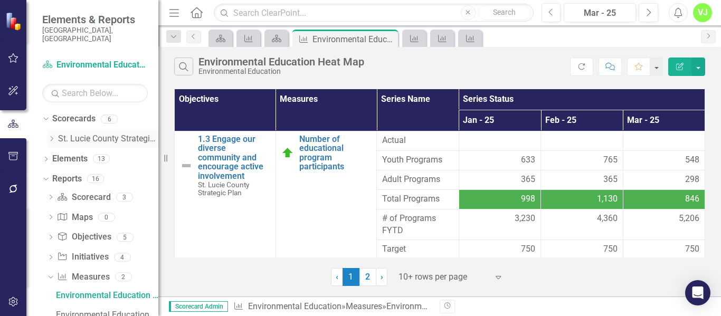
click at [71, 133] on link "St. Lucie County Strategic Plan" at bounding box center [108, 139] width 100 height 12
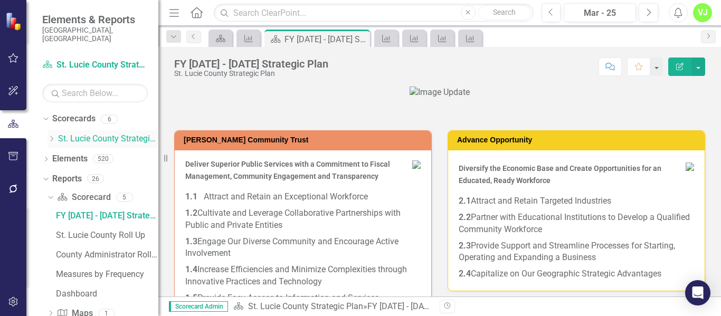
click at [54, 136] on icon "Dropdown" at bounding box center [52, 139] width 8 height 6
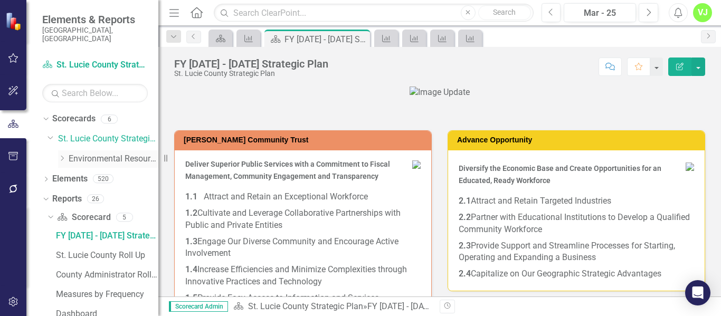
click at [62, 155] on icon "Dropdown" at bounding box center [62, 158] width 8 height 6
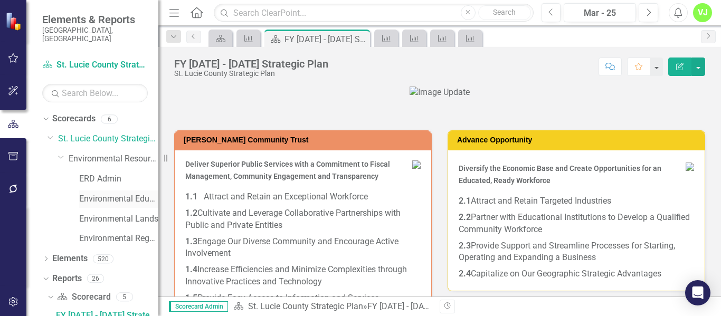
click at [105, 193] on link "Environmental Education" at bounding box center [118, 199] width 79 height 12
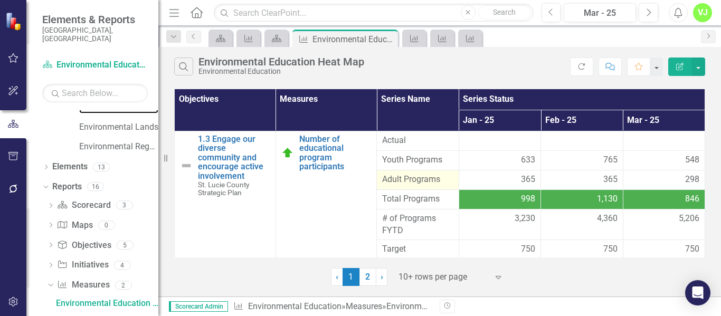
scroll to position [79, 0]
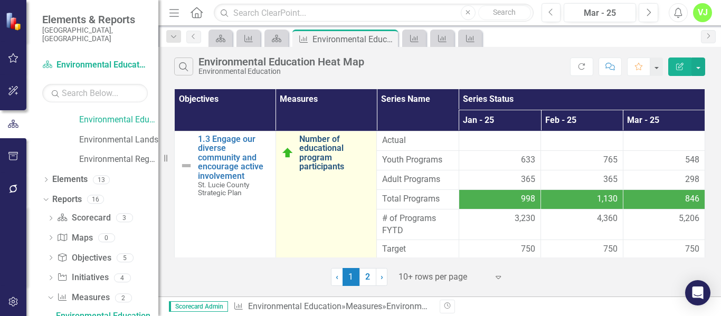
click at [331, 157] on link "Number of educational program participants" at bounding box center [335, 153] width 72 height 37
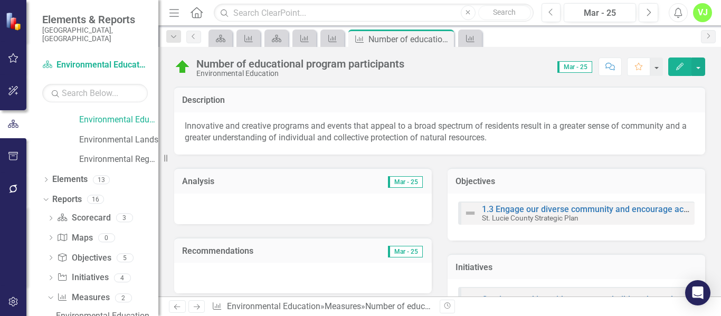
click at [676, 67] on icon "Edit" at bounding box center [680, 66] width 10 height 7
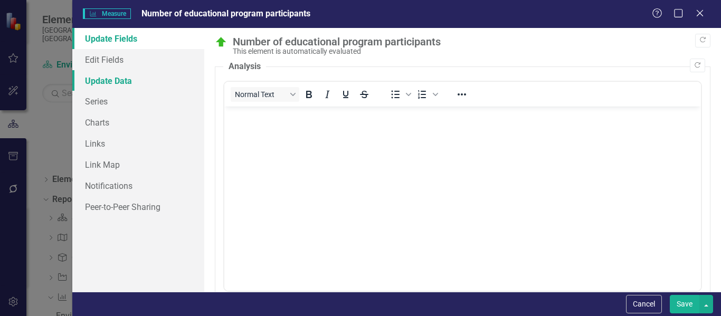
click at [107, 83] on link "Update Data" at bounding box center [138, 80] width 132 height 21
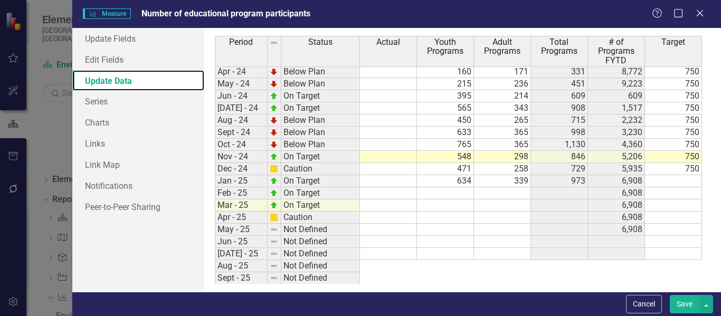
scroll to position [524, 0]
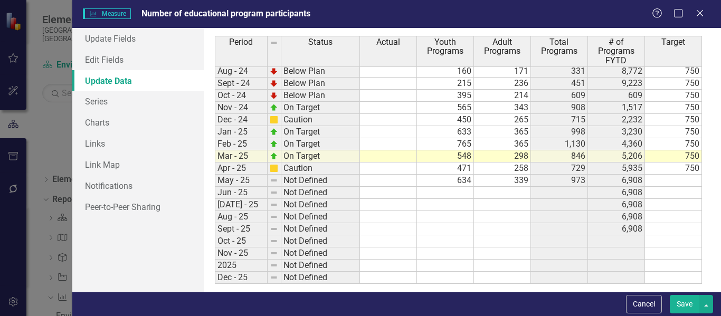
click at [441, 204] on td at bounding box center [445, 205] width 57 height 12
type textarea "656"
type textarea "206"
click at [215, 210] on div "Period Status Actual Youth Programs Adult Programs Total Programs # of Programs…" at bounding box center [215, 86] width 0 height 396
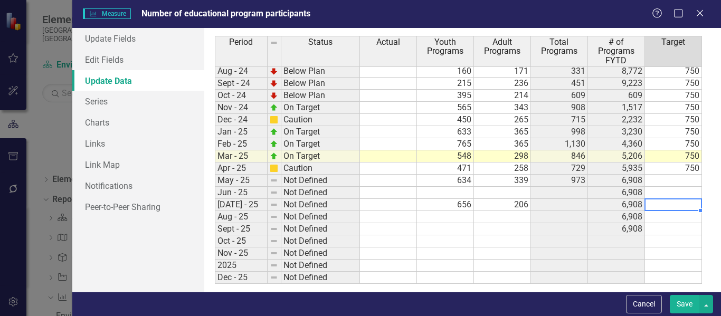
click at [457, 194] on td at bounding box center [445, 193] width 57 height 12
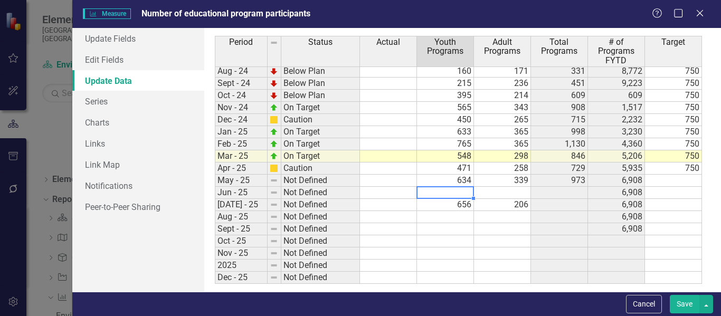
click at [448, 214] on td at bounding box center [445, 217] width 57 height 12
type textarea "266"
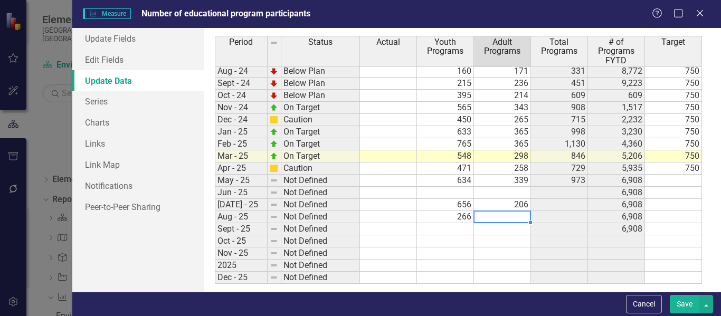
click at [510, 213] on td at bounding box center [502, 217] width 57 height 12
type textarea "230"
click at [443, 230] on td at bounding box center [445, 229] width 57 height 12
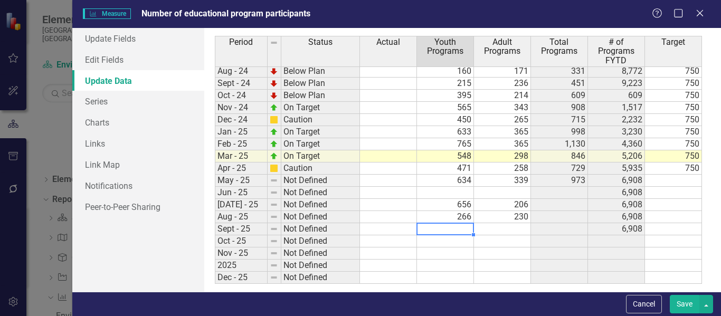
click at [455, 237] on td at bounding box center [445, 242] width 57 height 12
click at [455, 228] on td at bounding box center [445, 229] width 57 height 12
type textarea "898"
drag, startPoint x: 514, startPoint y: 232, endPoint x: 512, endPoint y: 227, distance: 6.0
click at [514, 232] on td at bounding box center [502, 229] width 57 height 12
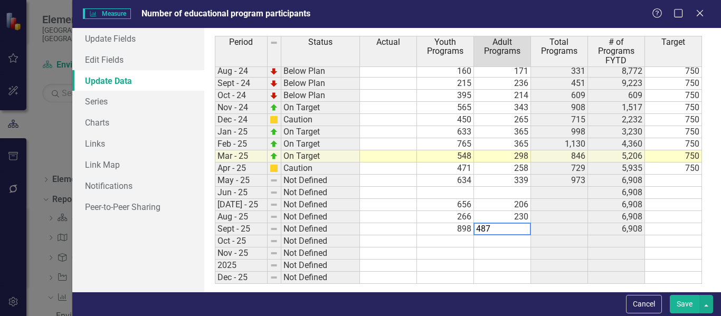
type textarea "487"
click at [504, 253] on td at bounding box center [502, 254] width 57 height 12
click at [465, 194] on td at bounding box center [445, 193] width 57 height 12
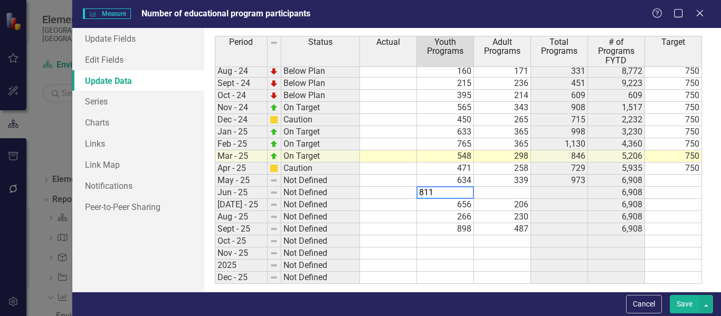
type textarea "811"
click at [520, 194] on td at bounding box center [502, 193] width 57 height 12
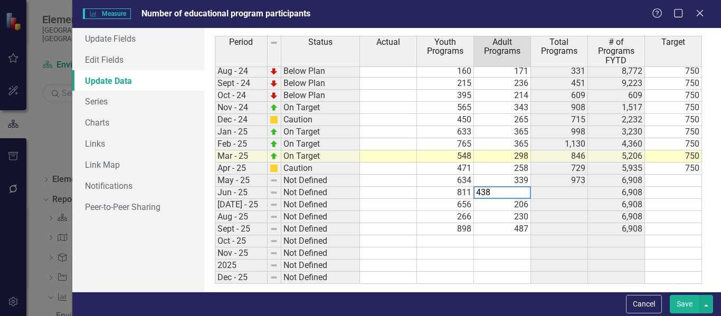
type textarea "438"
click at [518, 245] on td at bounding box center [502, 242] width 57 height 12
click at [681, 300] on button "Save" at bounding box center [685, 304] width 30 height 18
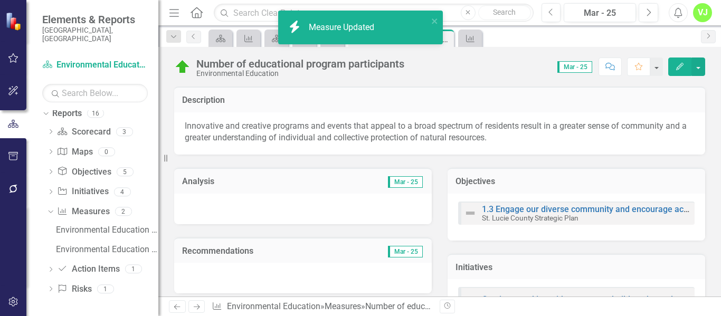
scroll to position [57, 0]
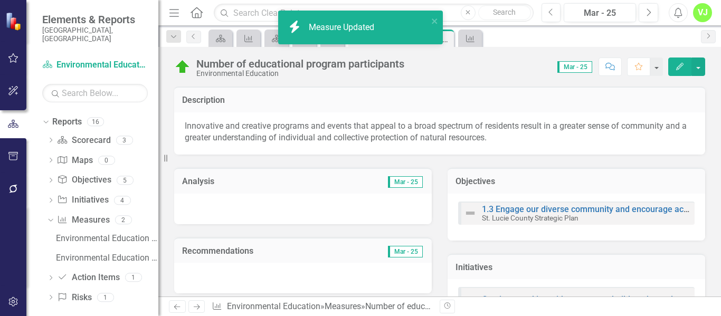
click at [676, 69] on icon "Edit" at bounding box center [680, 66] width 10 height 7
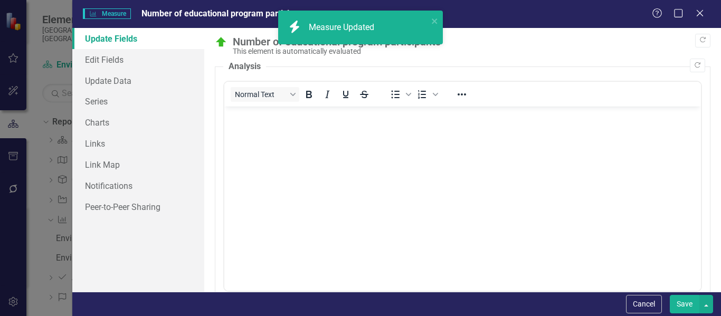
scroll to position [0, 0]
click at [115, 77] on link "Update Data" at bounding box center [138, 80] width 132 height 21
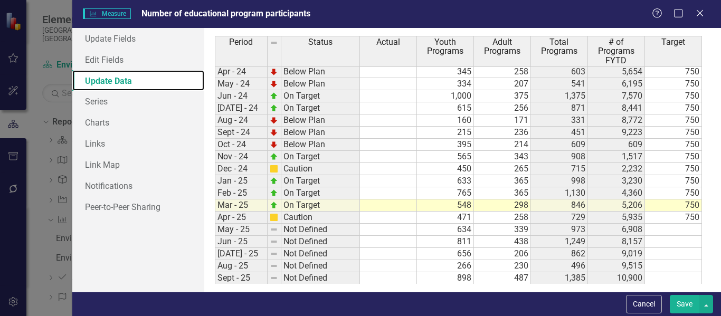
scroll to position [524, 0]
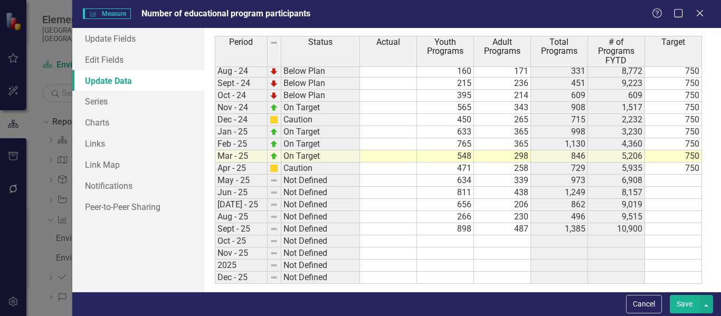
click at [694, 182] on td at bounding box center [673, 181] width 57 height 12
type textarea "750"
click at [681, 196] on td at bounding box center [673, 193] width 57 height 12
type textarea "750"
click at [684, 205] on td at bounding box center [673, 205] width 57 height 12
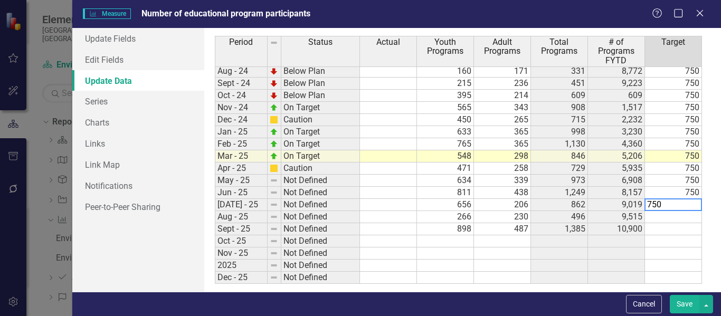
type textarea "750"
click at [677, 220] on td at bounding box center [673, 217] width 57 height 12
type textarea "750"
click at [673, 228] on td at bounding box center [673, 229] width 57 height 12
type textarea "750"
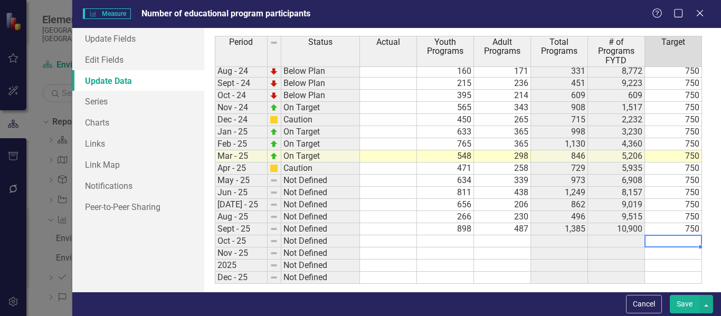
click at [688, 303] on button "Save" at bounding box center [685, 304] width 30 height 18
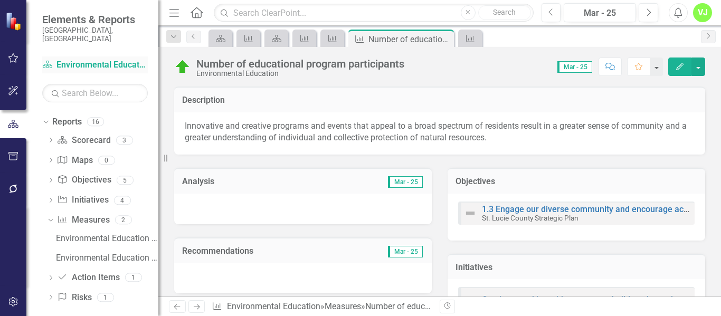
click at [80, 59] on link "Scorecard Environmental Education" at bounding box center [95, 65] width 106 height 12
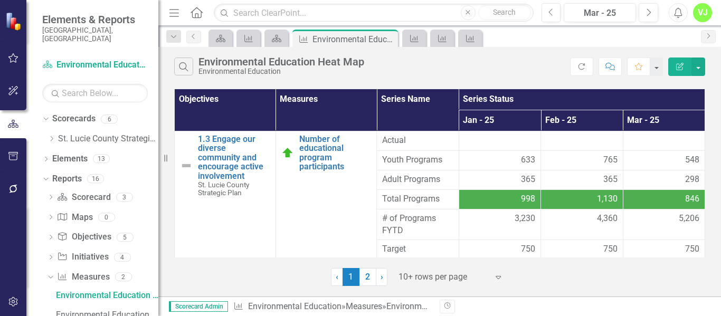
click at [423, 226] on span "# of Programs FYTD" at bounding box center [417, 225] width 71 height 24
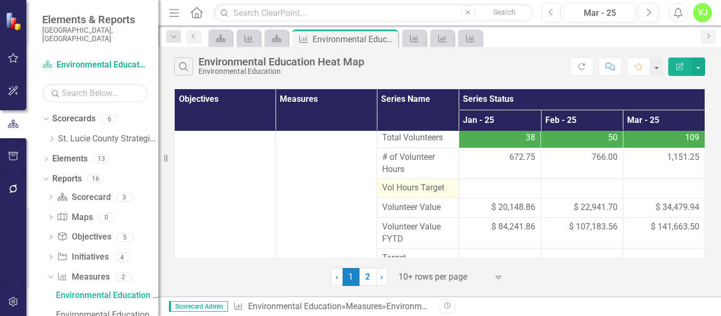
scroll to position [204, 0]
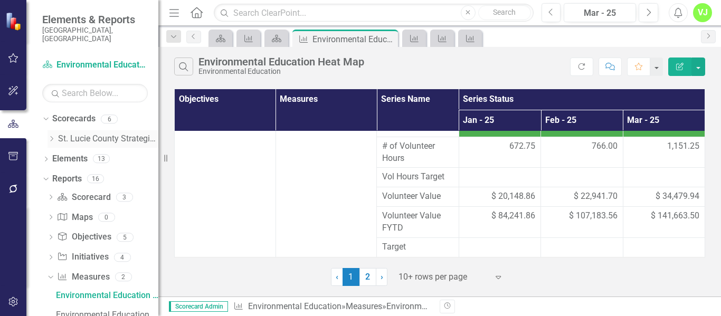
click at [54, 136] on icon "Dropdown" at bounding box center [52, 139] width 8 height 6
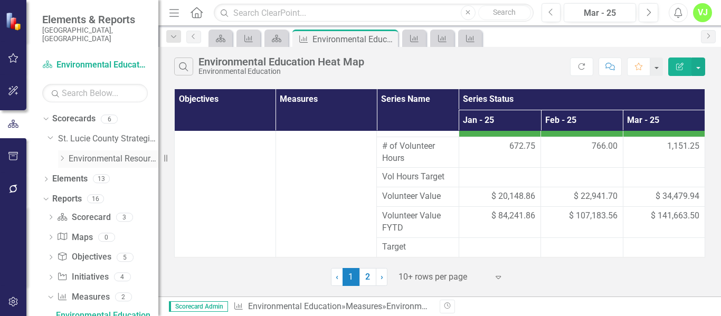
click at [64, 155] on icon "Dropdown" at bounding box center [62, 158] width 8 height 6
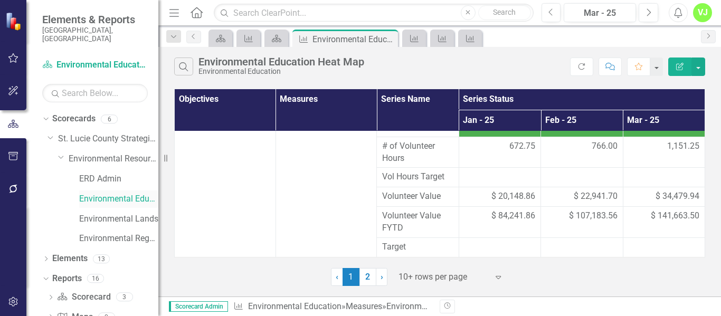
click at [96, 193] on link "Environmental Education" at bounding box center [118, 199] width 79 height 12
click at [381, 276] on span "›" at bounding box center [382, 277] width 3 height 10
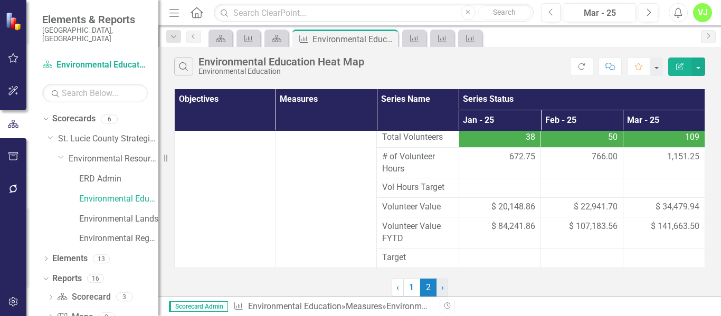
scroll to position [0, 0]
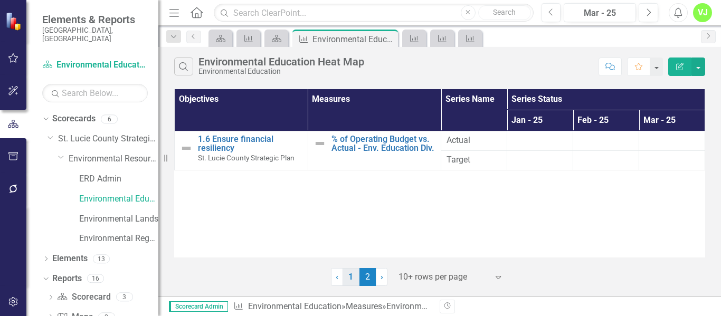
click at [356, 275] on link "1" at bounding box center [351, 277] width 17 height 18
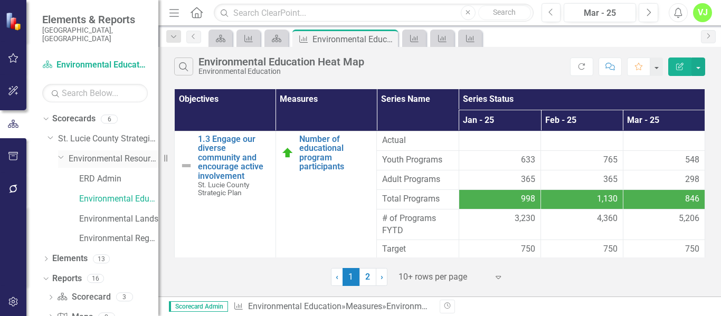
click at [95, 153] on link "Environmental Resources" at bounding box center [114, 159] width 90 height 12
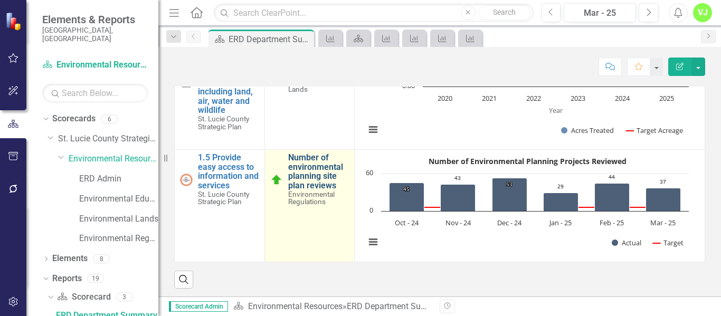
scroll to position [1984, 0]
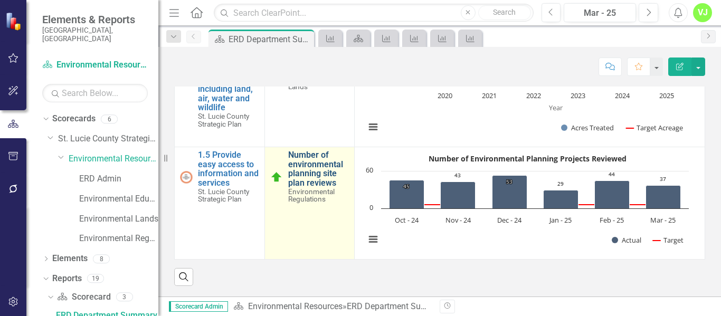
click at [304, 159] on link "Number of environmental planning site plan reviews" at bounding box center [318, 168] width 61 height 37
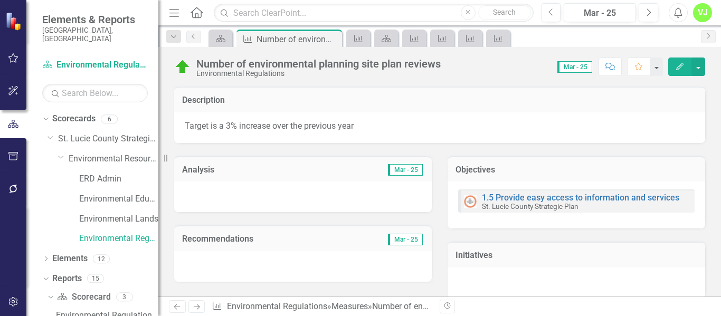
click at [674, 65] on button "Edit" at bounding box center [680, 67] width 23 height 18
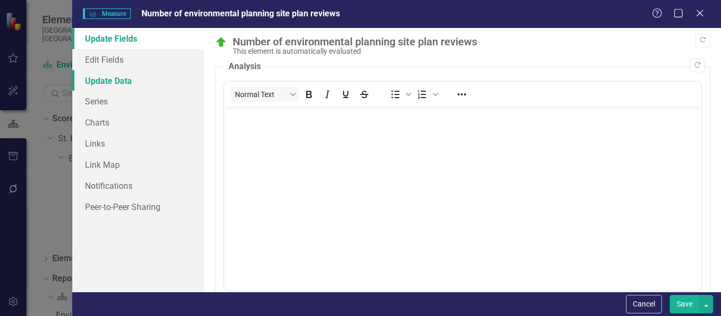
click at [111, 77] on link "Update Data" at bounding box center [138, 80] width 132 height 21
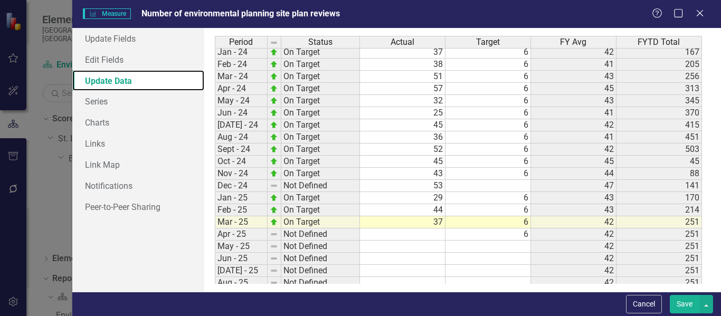
scroll to position [295, 0]
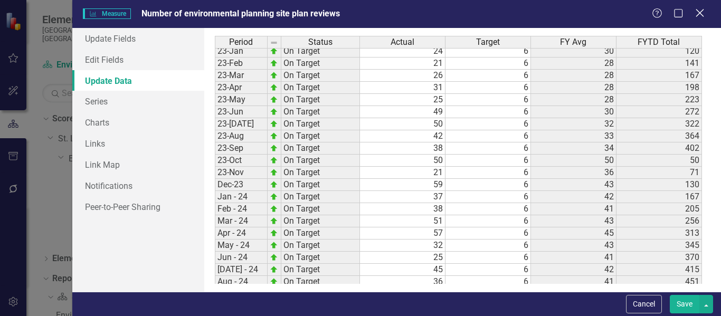
click at [699, 13] on icon "Close" at bounding box center [699, 13] width 13 height 10
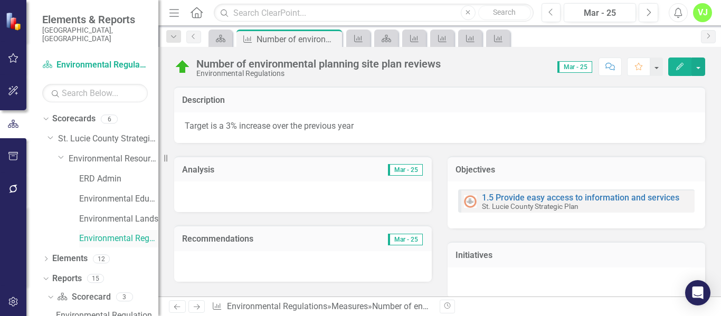
click at [101, 233] on link "Environmental Regulations" at bounding box center [118, 239] width 79 height 12
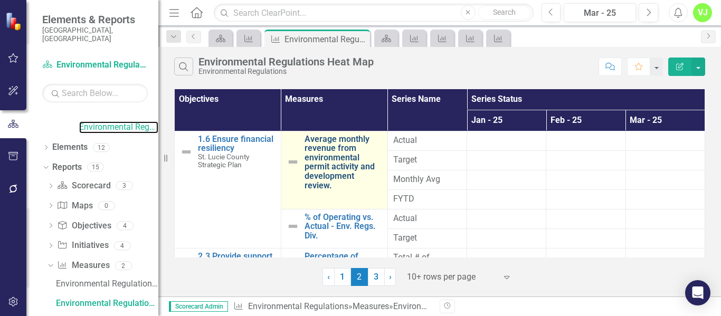
scroll to position [99, 0]
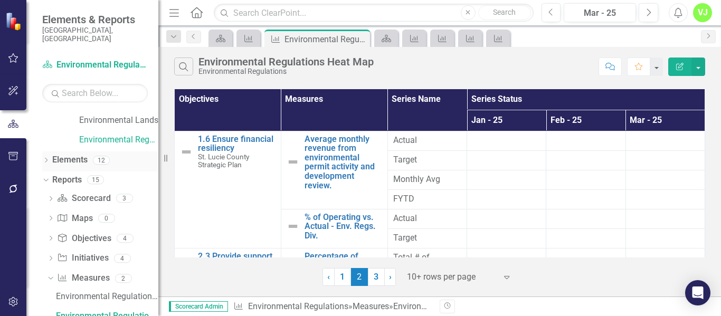
click at [46, 158] on icon "Dropdown" at bounding box center [45, 161] width 7 height 6
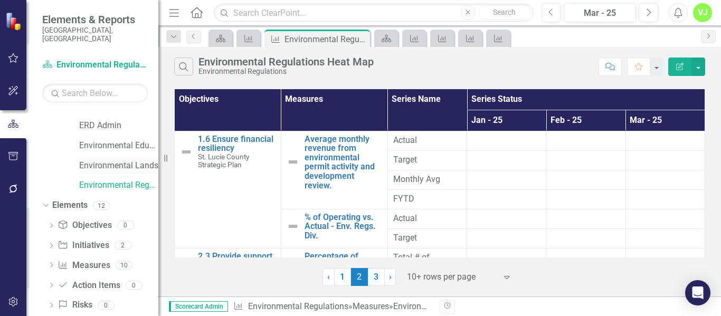
scroll to position [0, 0]
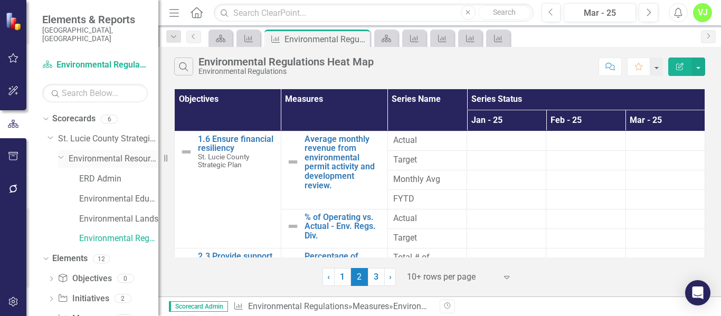
click at [100, 153] on link "Environmental Resources" at bounding box center [114, 159] width 90 height 12
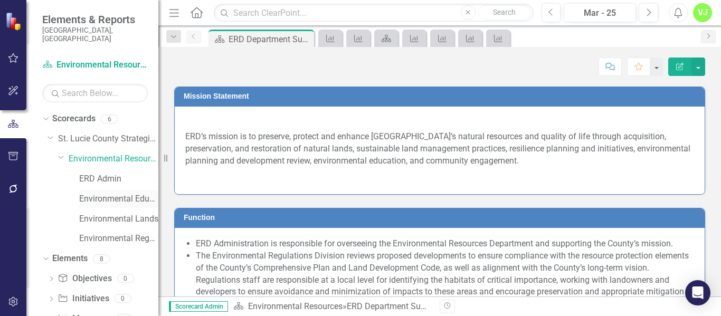
click at [111, 193] on link "Environmental Education" at bounding box center [118, 199] width 79 height 12
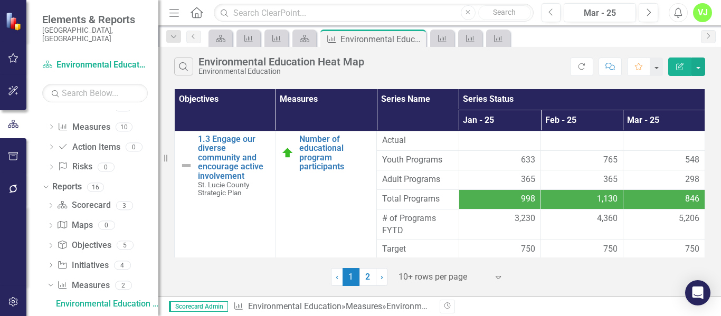
scroll to position [179, 0]
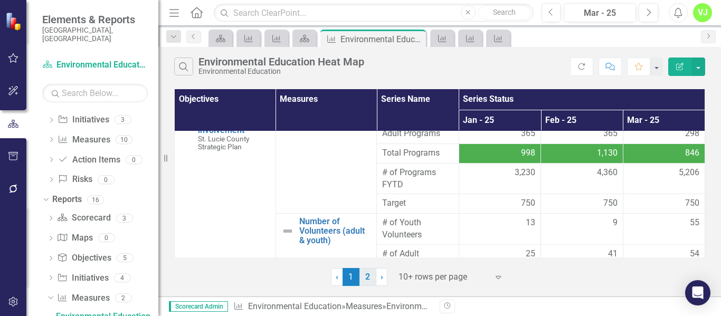
click at [369, 279] on link "2" at bounding box center [368, 277] width 17 height 18
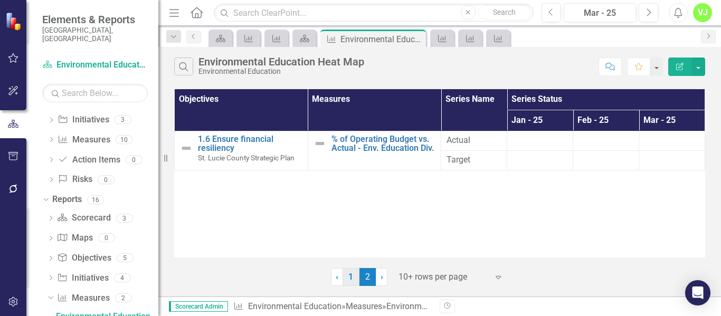
click at [352, 277] on link "1" at bounding box center [351, 277] width 17 height 18
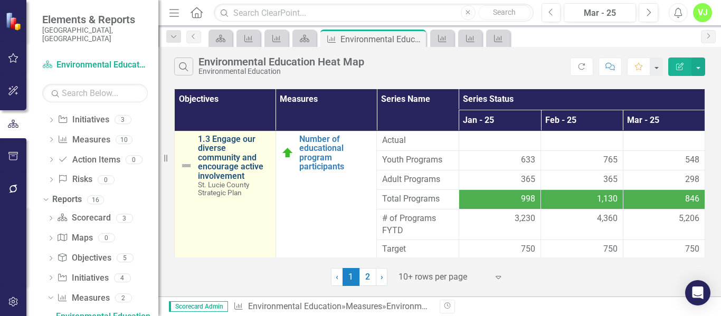
click at [213, 154] on link "1.3 Engage our diverse community and encourage active involvement" at bounding box center [234, 158] width 72 height 46
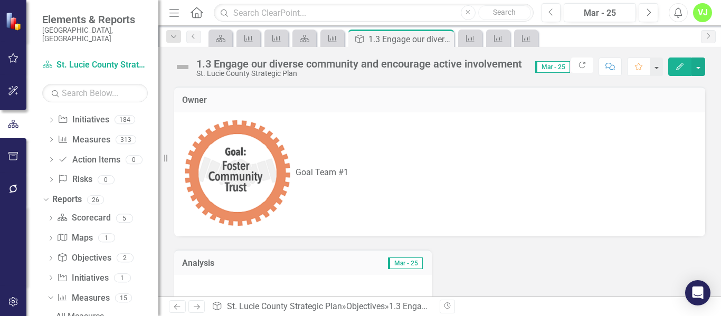
click at [679, 69] on icon "button" at bounding box center [679, 66] width 7 height 7
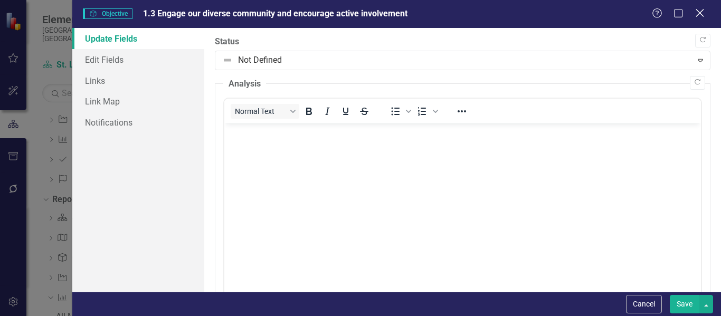
click at [701, 14] on icon at bounding box center [700, 13] width 8 height 8
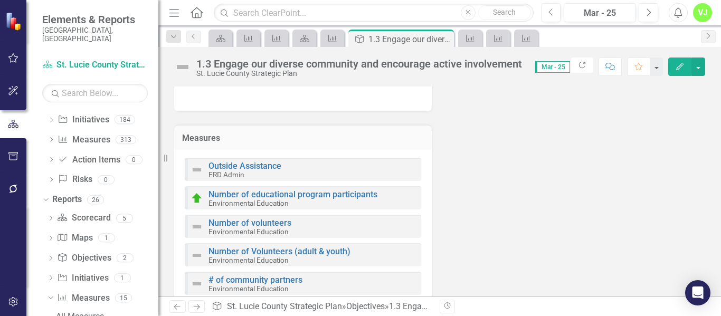
scroll to position [317, 0]
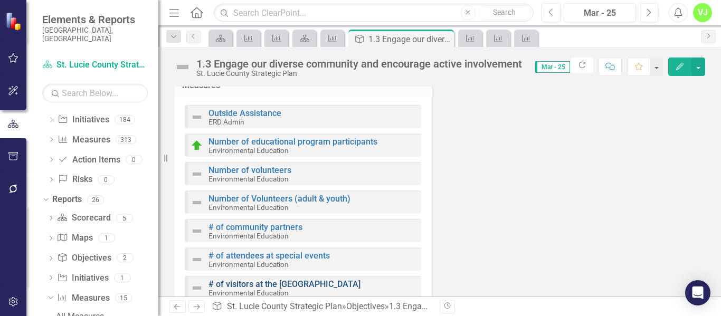
click at [289, 279] on link "# of visitors at the [GEOGRAPHIC_DATA]" at bounding box center [285, 284] width 152 height 10
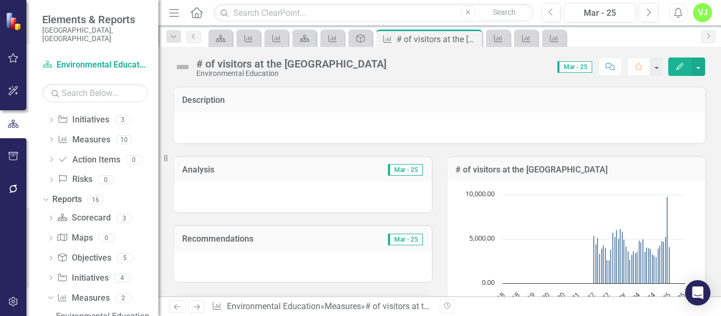
click at [680, 65] on icon "Edit" at bounding box center [680, 66] width 10 height 7
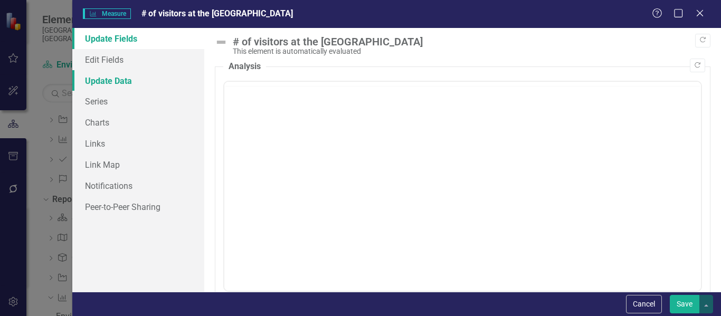
click at [112, 82] on link "Update Data" at bounding box center [138, 80] width 132 height 21
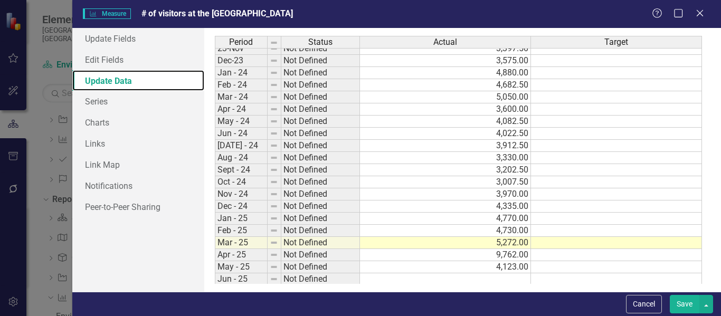
scroll to position [422, 0]
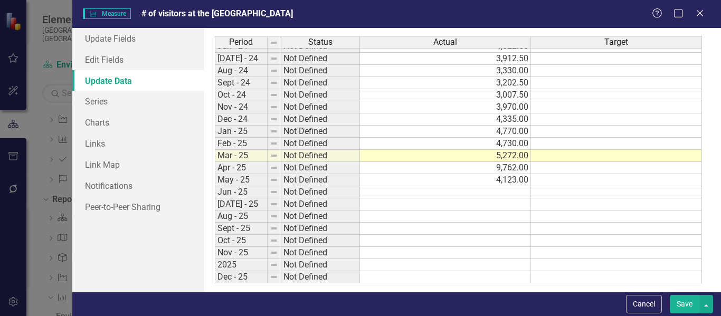
click at [505, 192] on tbody "23-Feb Not Defined 5,102.50 23-Mar Not Defined 6,185.00 23-Apr Not Defined 5,87…" at bounding box center [458, 65] width 487 height 438
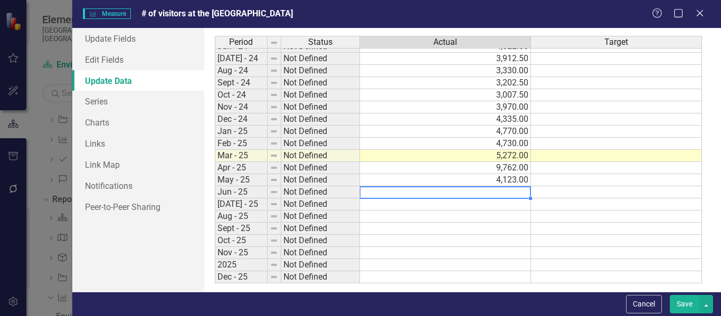
click at [474, 209] on td at bounding box center [445, 205] width 171 height 12
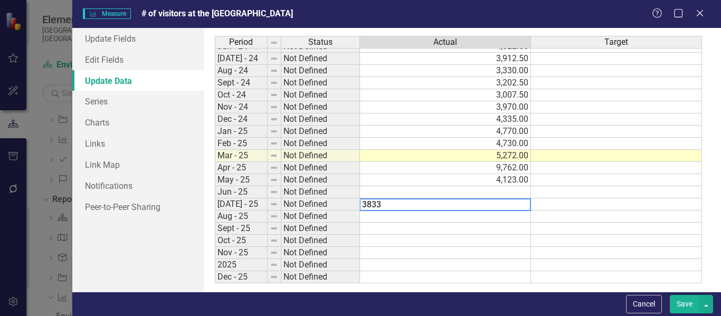
type textarea "3833"
click at [468, 217] on td at bounding box center [445, 217] width 171 height 12
click at [514, 215] on td at bounding box center [445, 217] width 171 height 12
type textarea "3238"
click at [469, 228] on td at bounding box center [445, 229] width 171 height 12
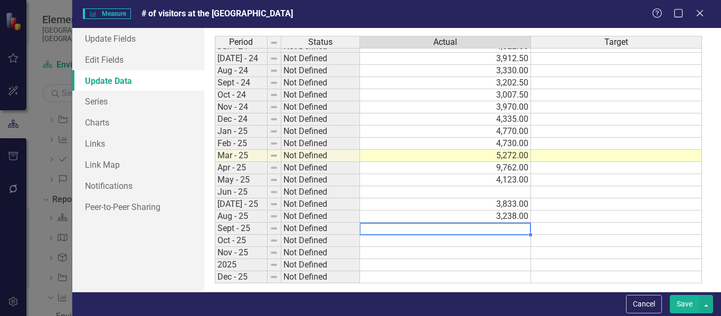
click at [514, 229] on td at bounding box center [445, 229] width 171 height 12
type textarea "3210"
click at [463, 239] on td at bounding box center [445, 241] width 171 height 12
click at [507, 195] on td at bounding box center [445, 192] width 171 height 12
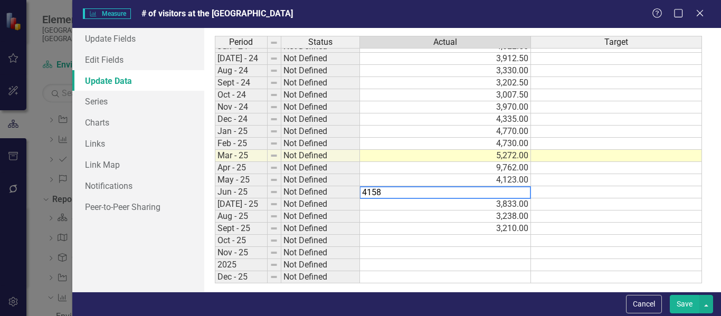
type textarea "4158"
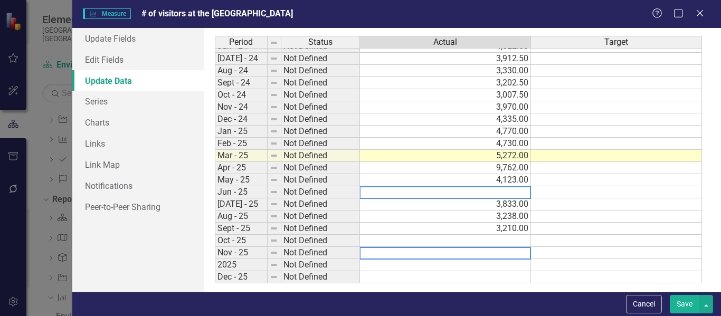
click at [433, 257] on td at bounding box center [445, 253] width 171 height 12
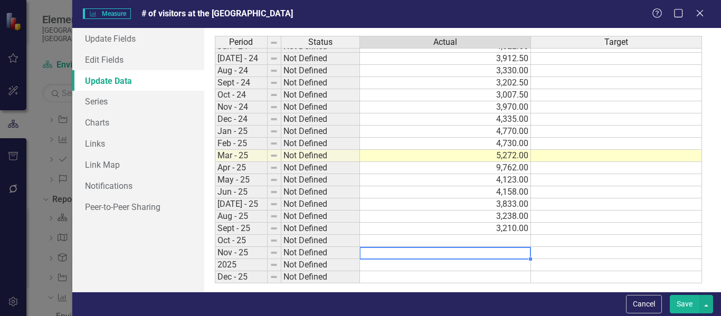
click at [686, 304] on button "Save" at bounding box center [685, 304] width 30 height 18
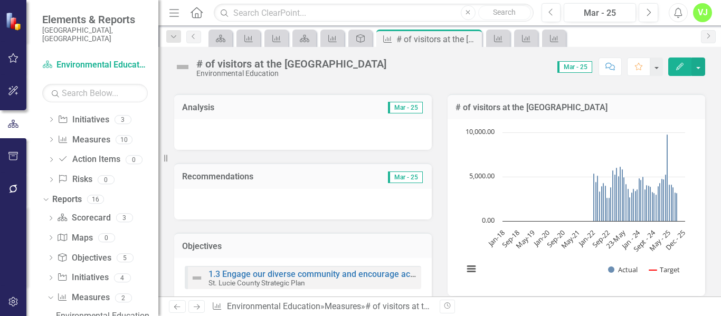
scroll to position [53, 0]
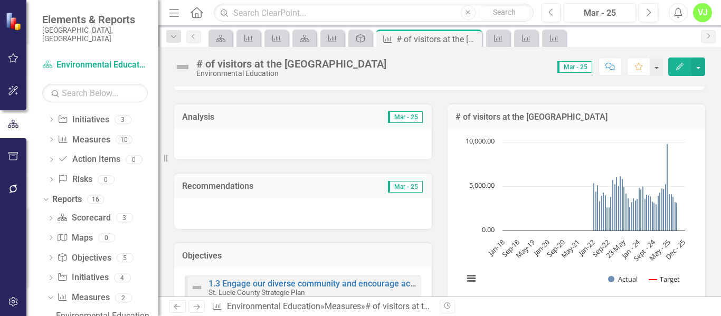
click at [674, 68] on button "Edit" at bounding box center [680, 67] width 23 height 18
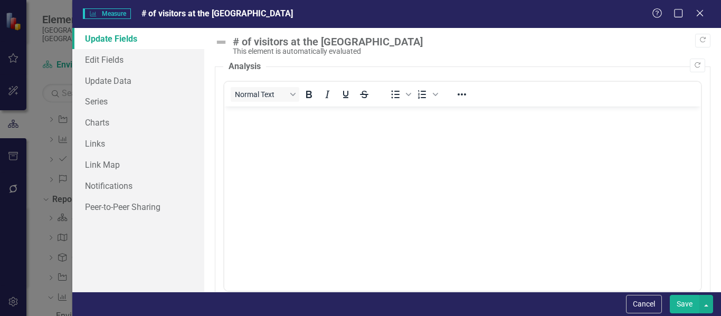
scroll to position [0, 0]
click at [126, 81] on link "Update Data" at bounding box center [138, 80] width 132 height 21
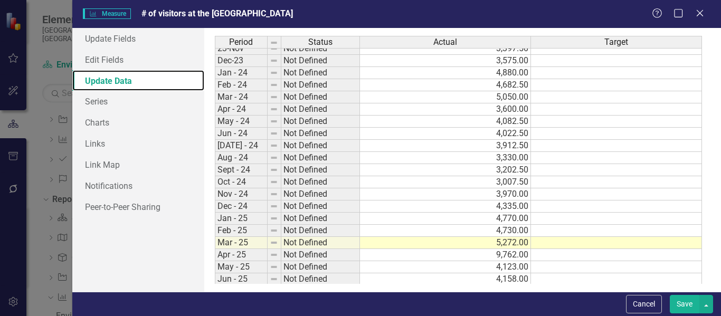
scroll to position [506, 0]
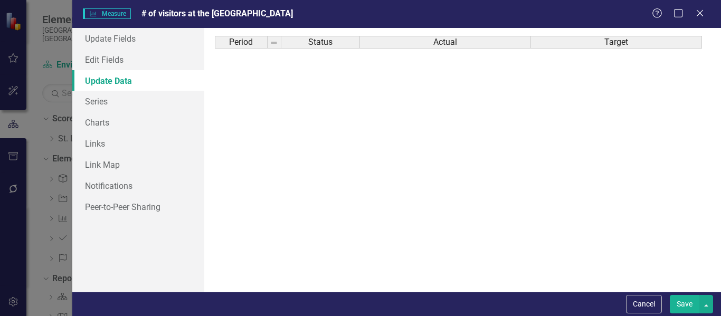
scroll to position [506, 0]
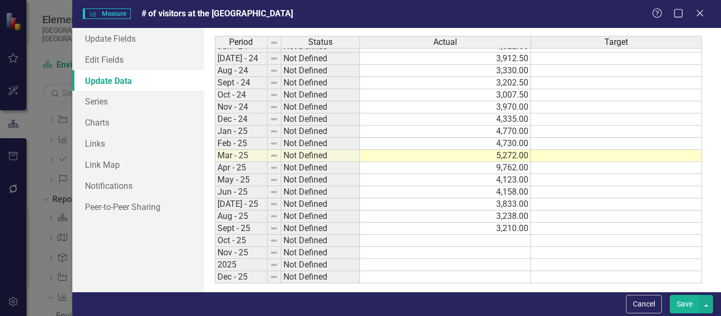
click at [674, 311] on button "Save" at bounding box center [685, 304] width 30 height 18
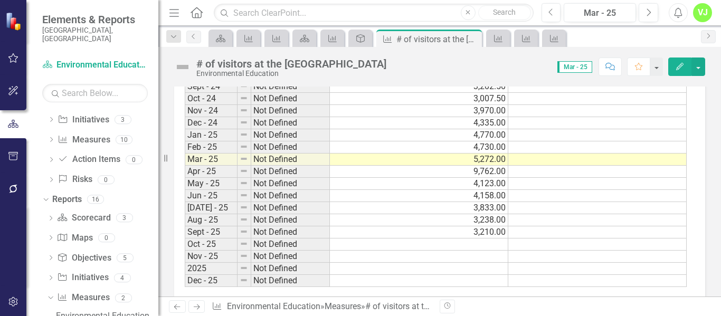
scroll to position [967, 0]
